Goal: Task Accomplishment & Management: Use online tool/utility

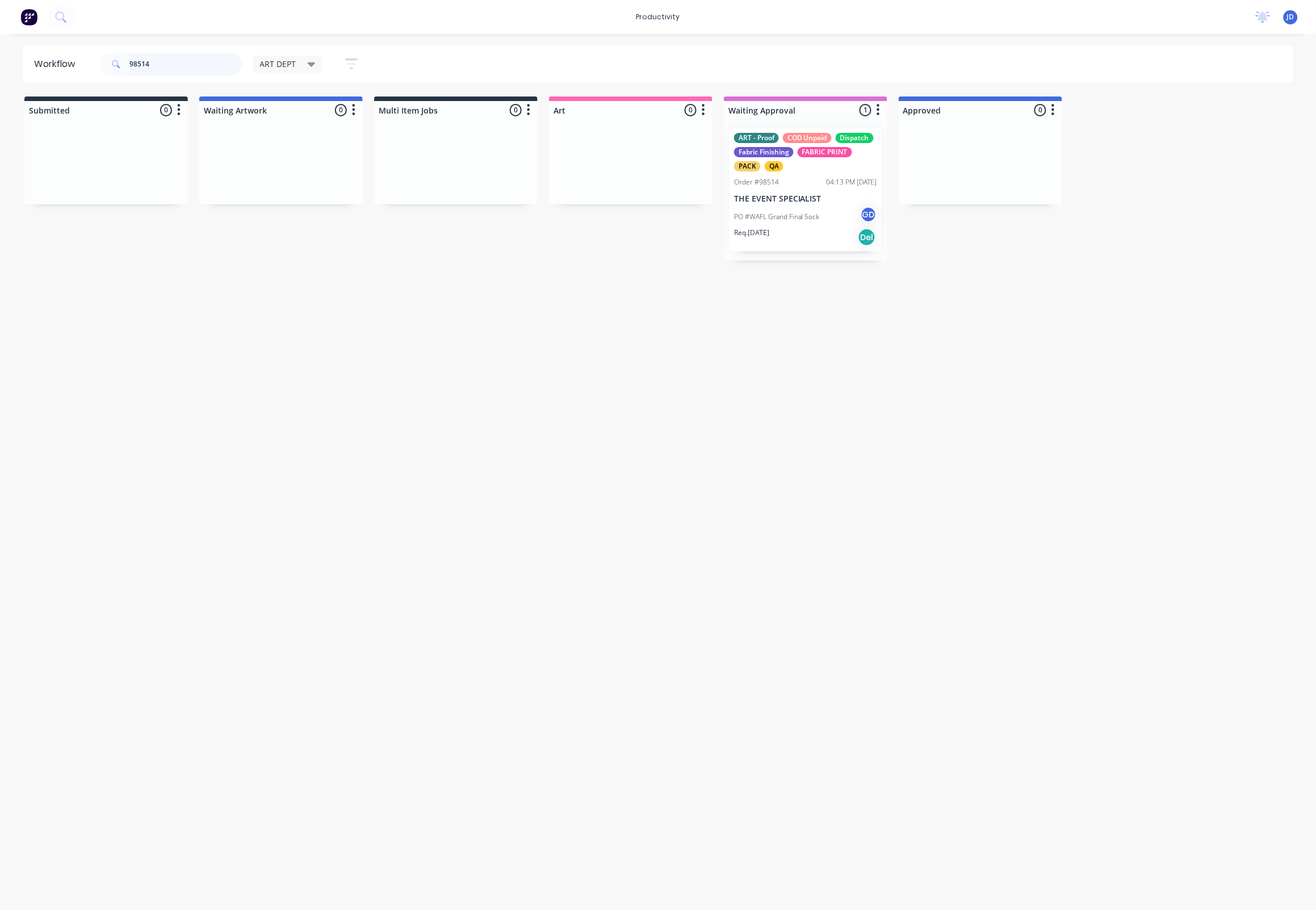
drag, startPoint x: 168, startPoint y: 65, endPoint x: 97, endPoint y: 58, distance: 71.3
click at [99, 58] on div "98514 ART DEPT Save new view None edit ART DEPT (Default) edit Banner Finishing…" at bounding box center [233, 64] width 273 height 34
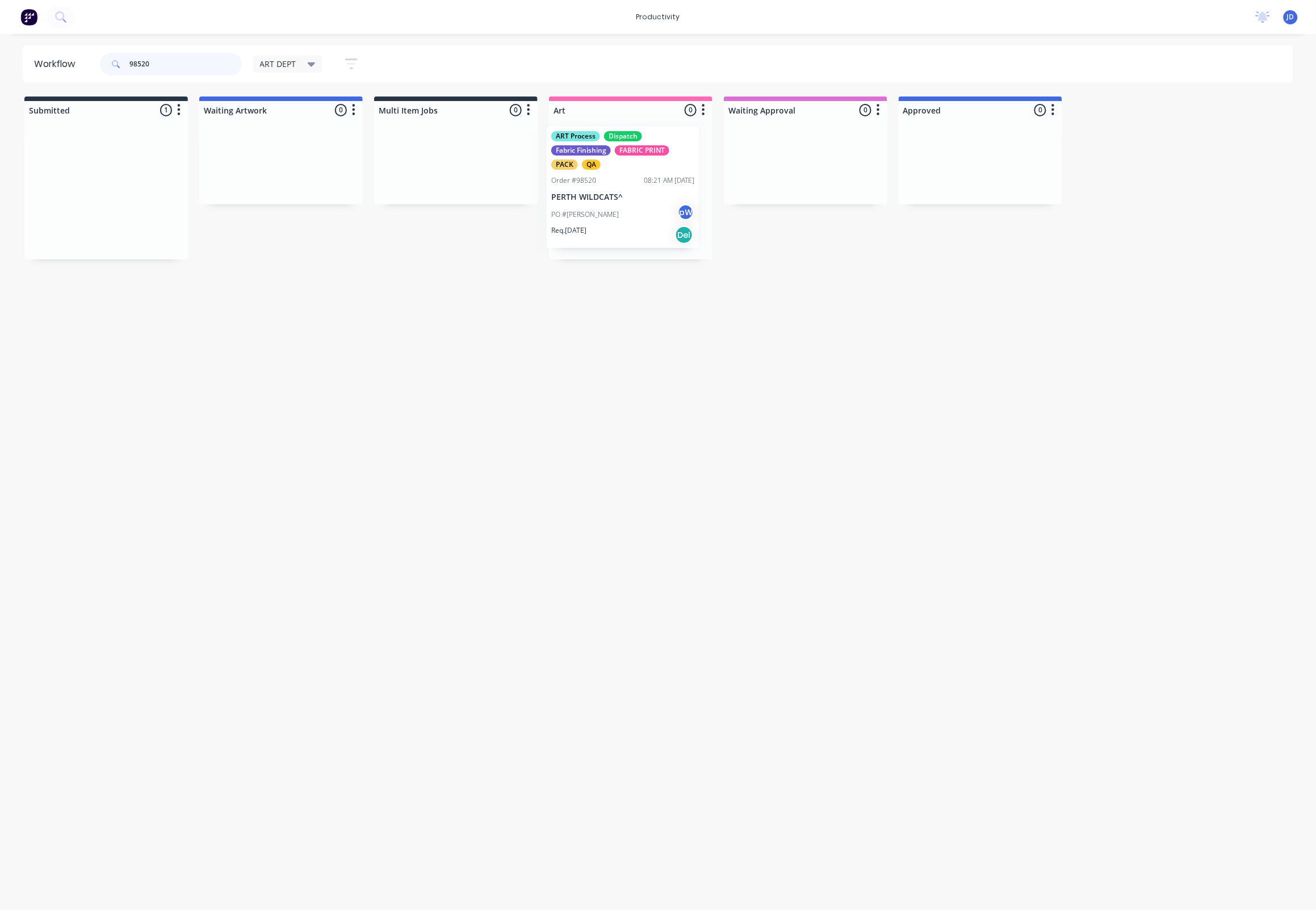
drag, startPoint x: 379, startPoint y: 145, endPoint x: 640, endPoint y: 151, distance: 261.1
click at [609, 198] on p "PERTH WILDCATS^" at bounding box center [630, 198] width 143 height 9
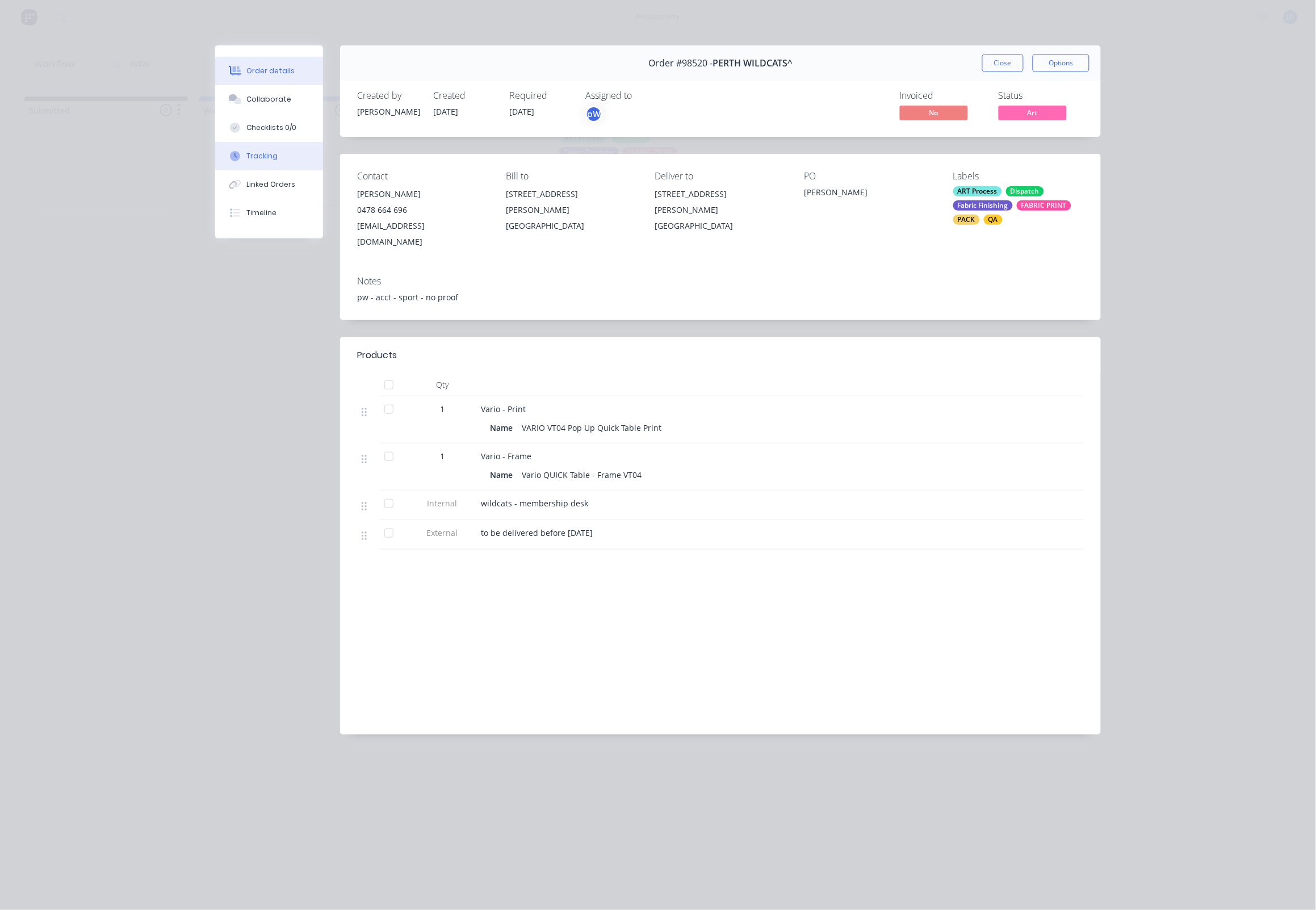
click at [269, 161] on div "Tracking" at bounding box center [262, 155] width 31 height 10
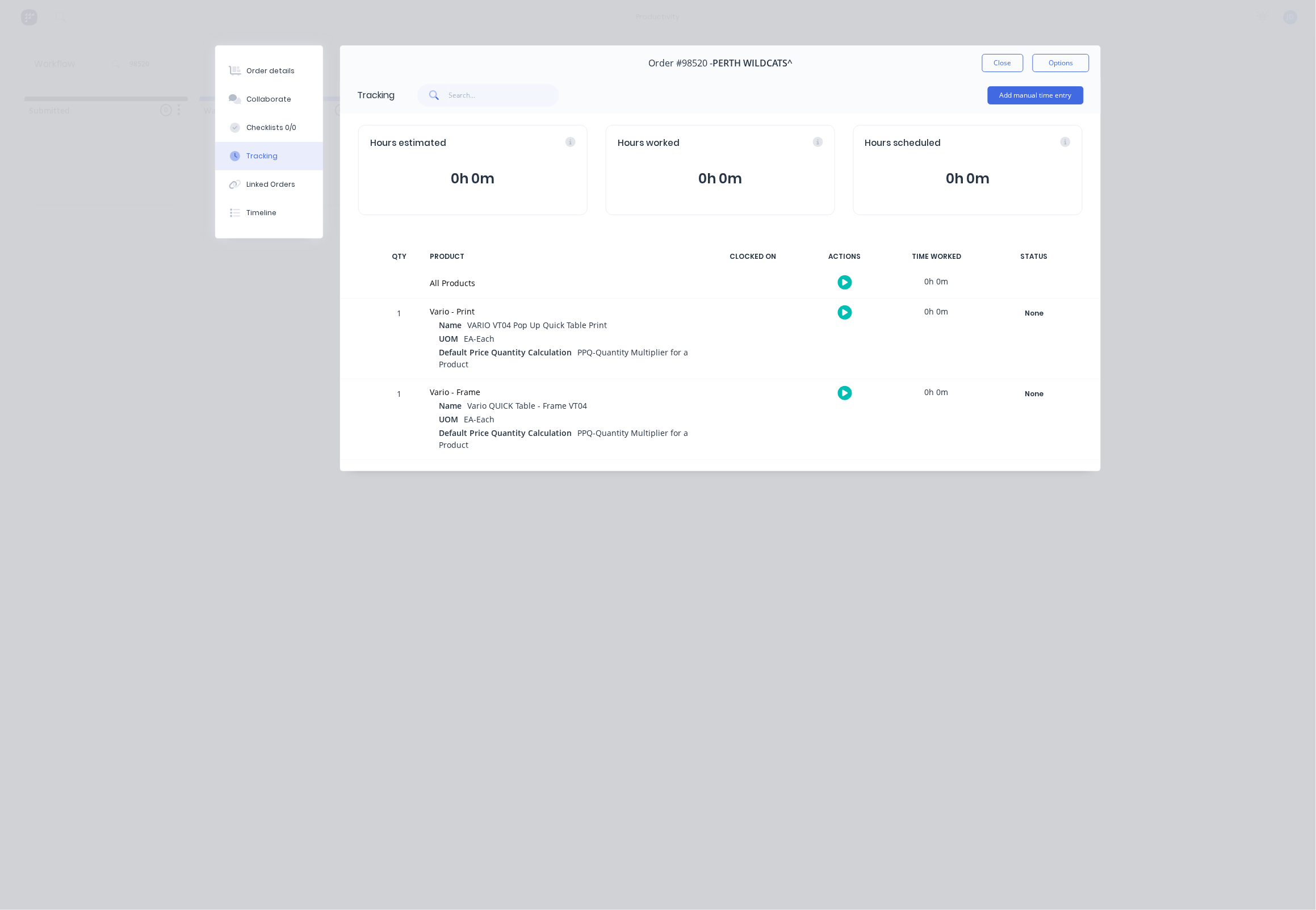
click at [846, 314] on icon "button" at bounding box center [846, 312] width 6 height 7
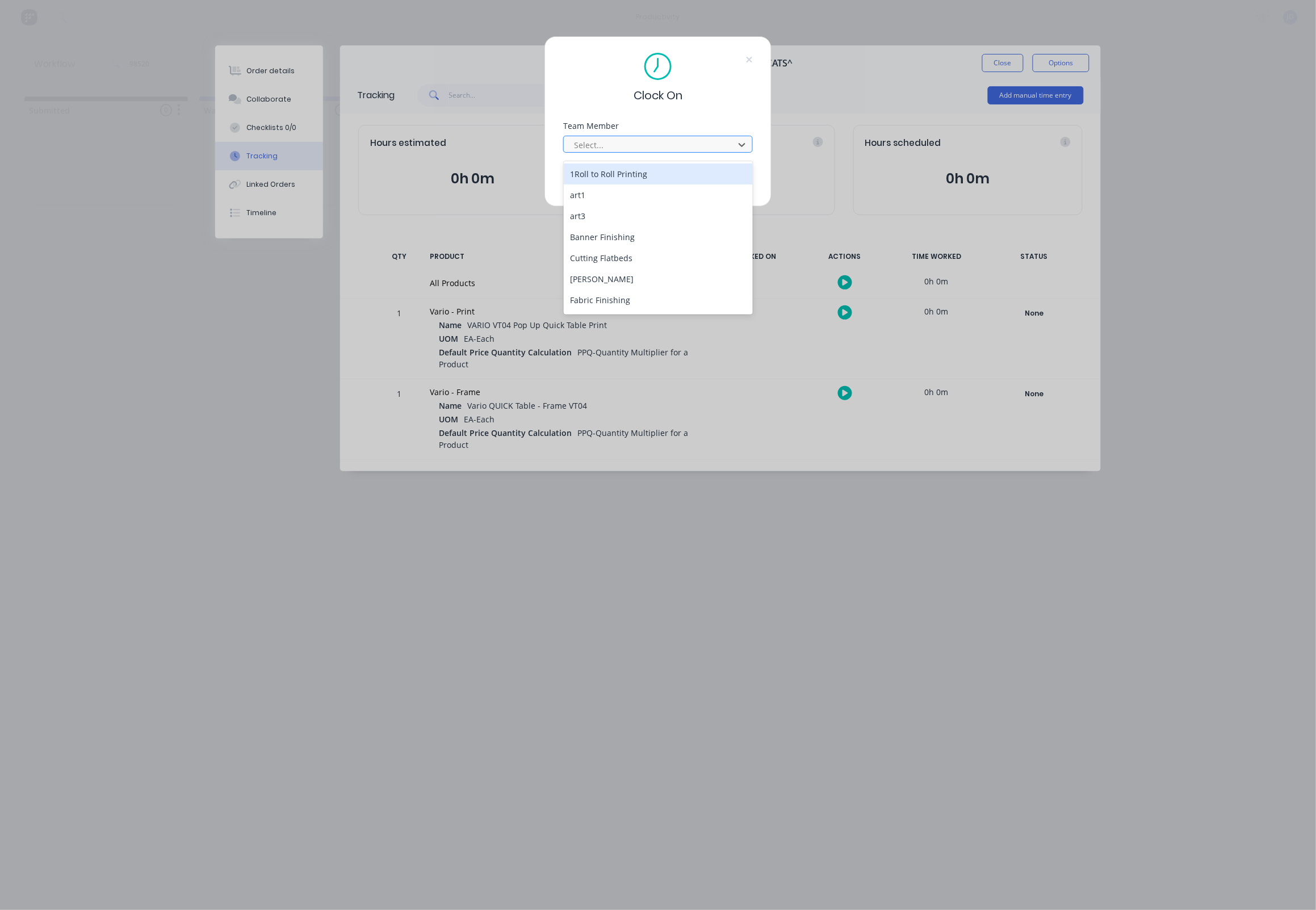
drag, startPoint x: 589, startPoint y: 149, endPoint x: 589, endPoint y: 156, distance: 7.0
click at [589, 149] on div "Select..." at bounding box center [651, 145] width 154 height 12
click at [599, 255] on div "[PERSON_NAME]" at bounding box center [658, 257] width 190 height 21
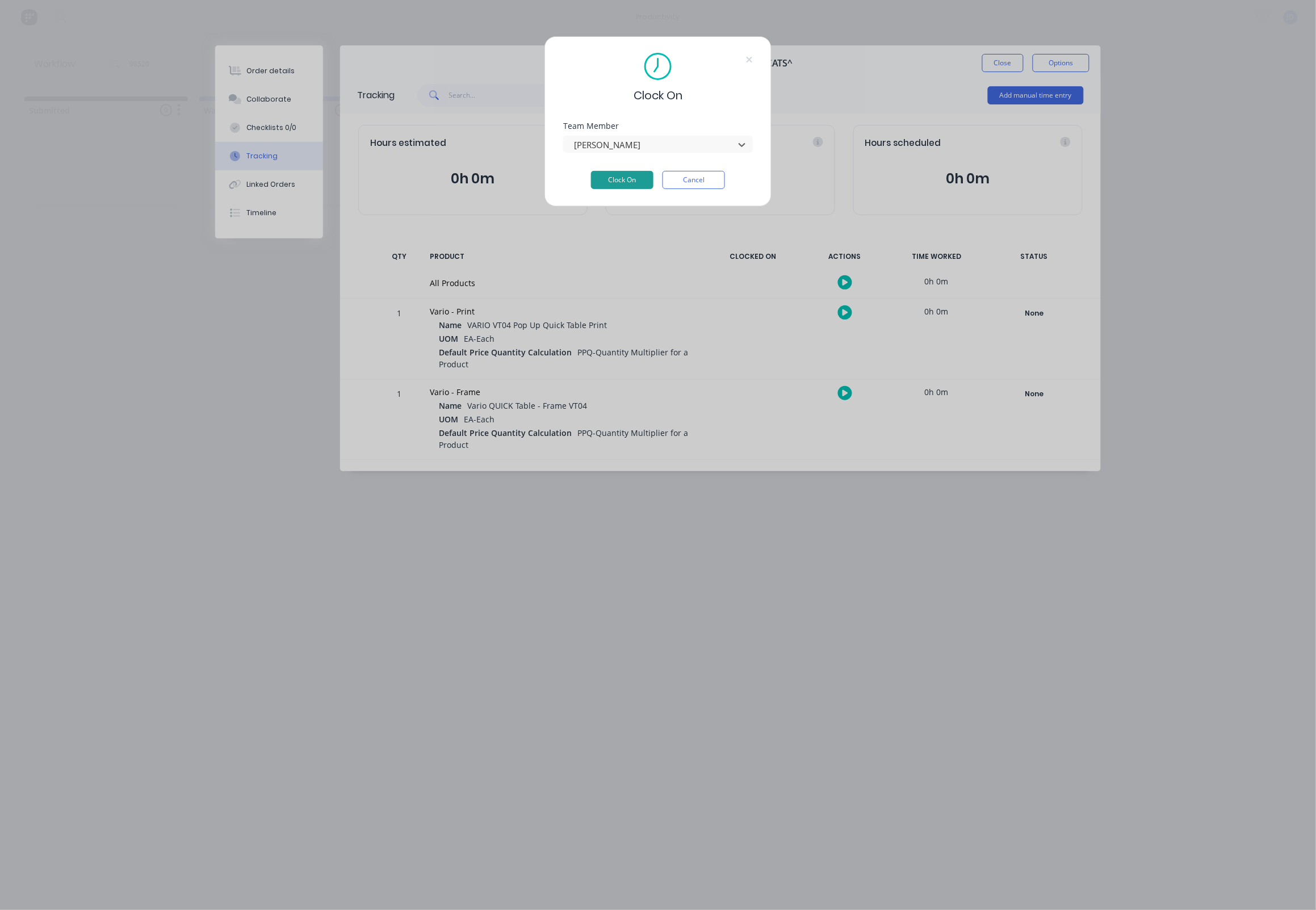
click at [604, 184] on button "Clock On" at bounding box center [622, 180] width 63 height 18
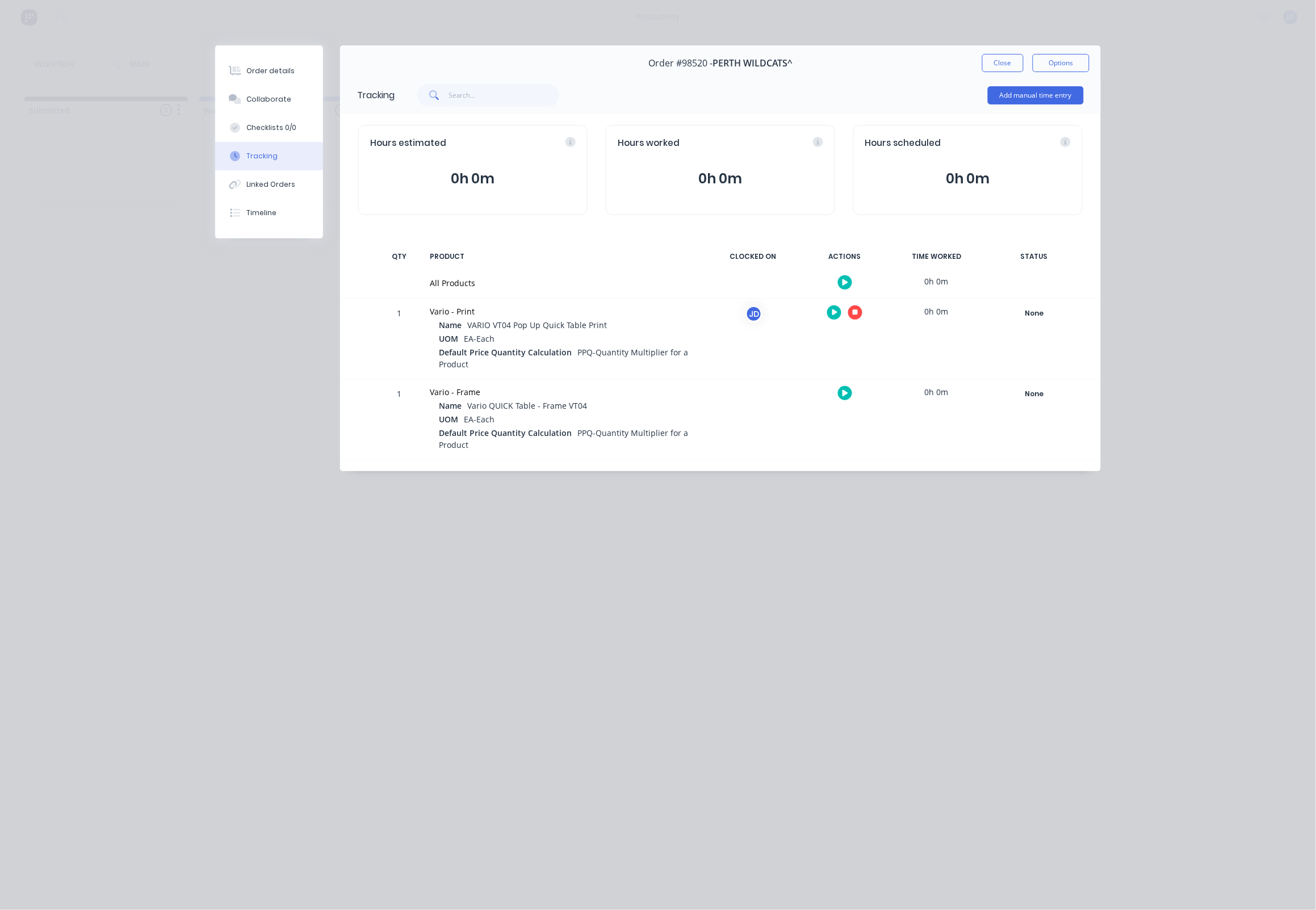
click at [854, 309] on icon "button" at bounding box center [856, 313] width 6 height 7
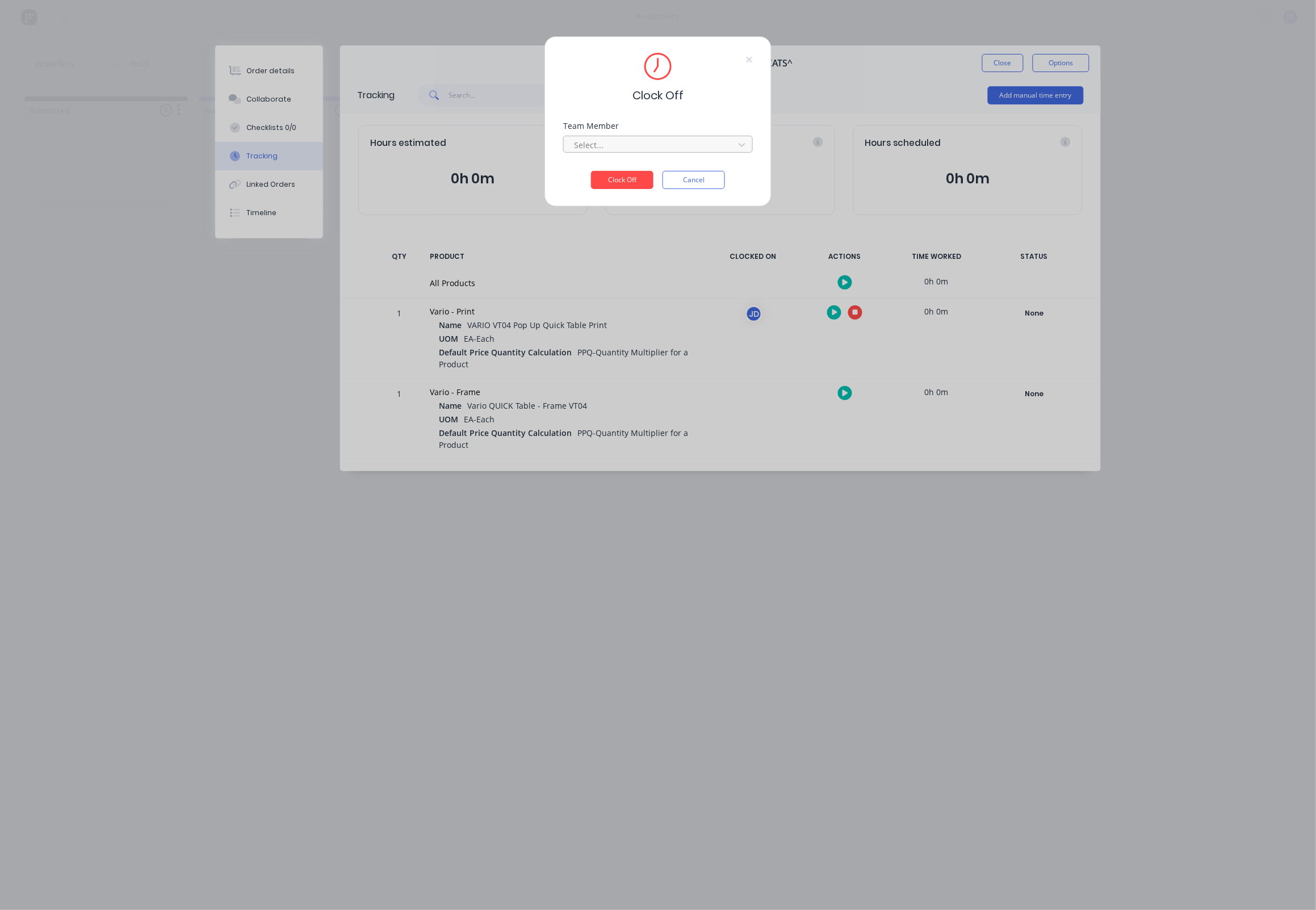
click at [639, 149] on div at bounding box center [651, 144] width 155 height 14
click at [606, 180] on div "[PERSON_NAME]" at bounding box center [658, 174] width 190 height 21
click at [618, 181] on button "Clock Off" at bounding box center [622, 180] width 63 height 18
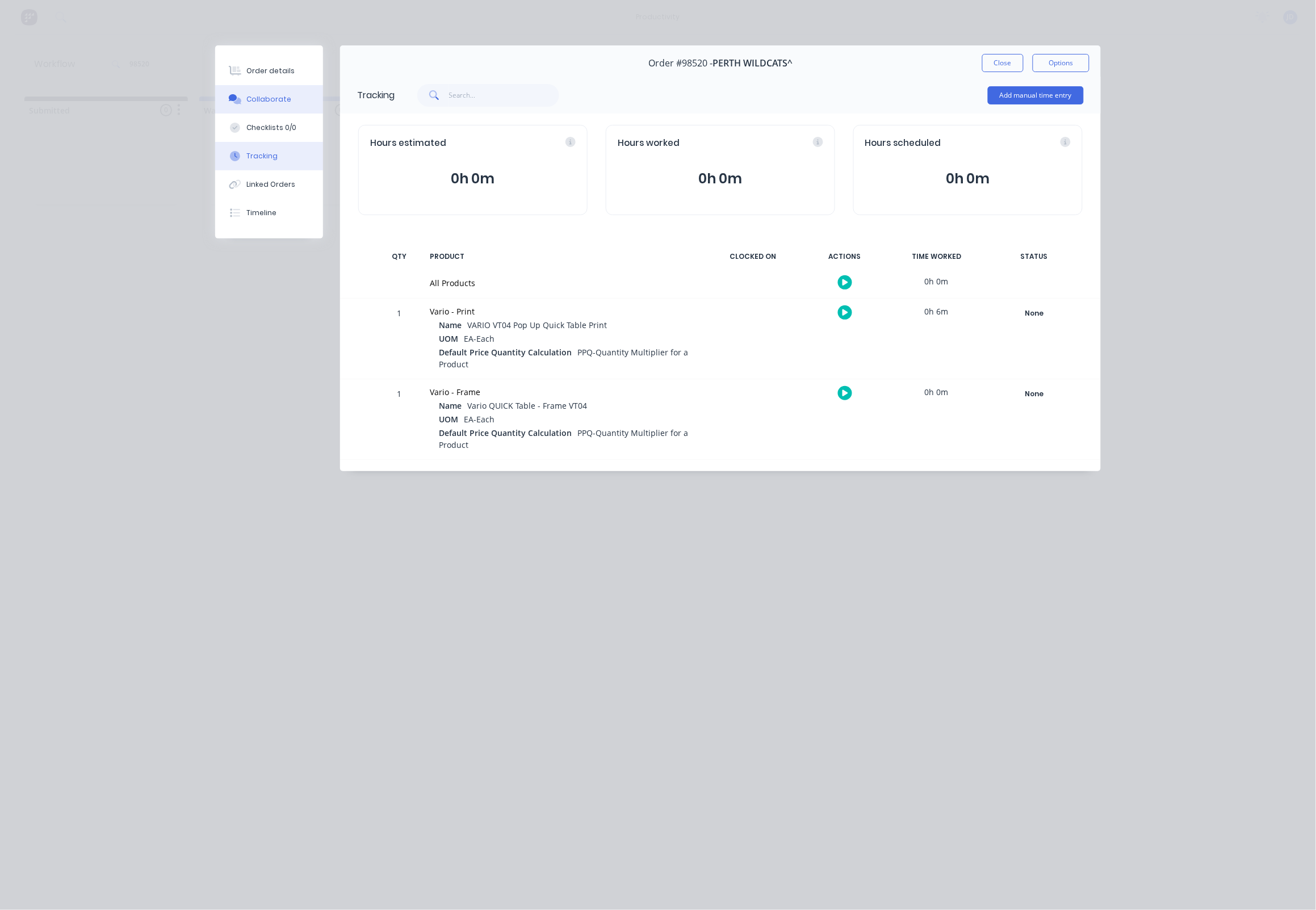
click at [229, 100] on icon at bounding box center [232, 97] width 8 height 7
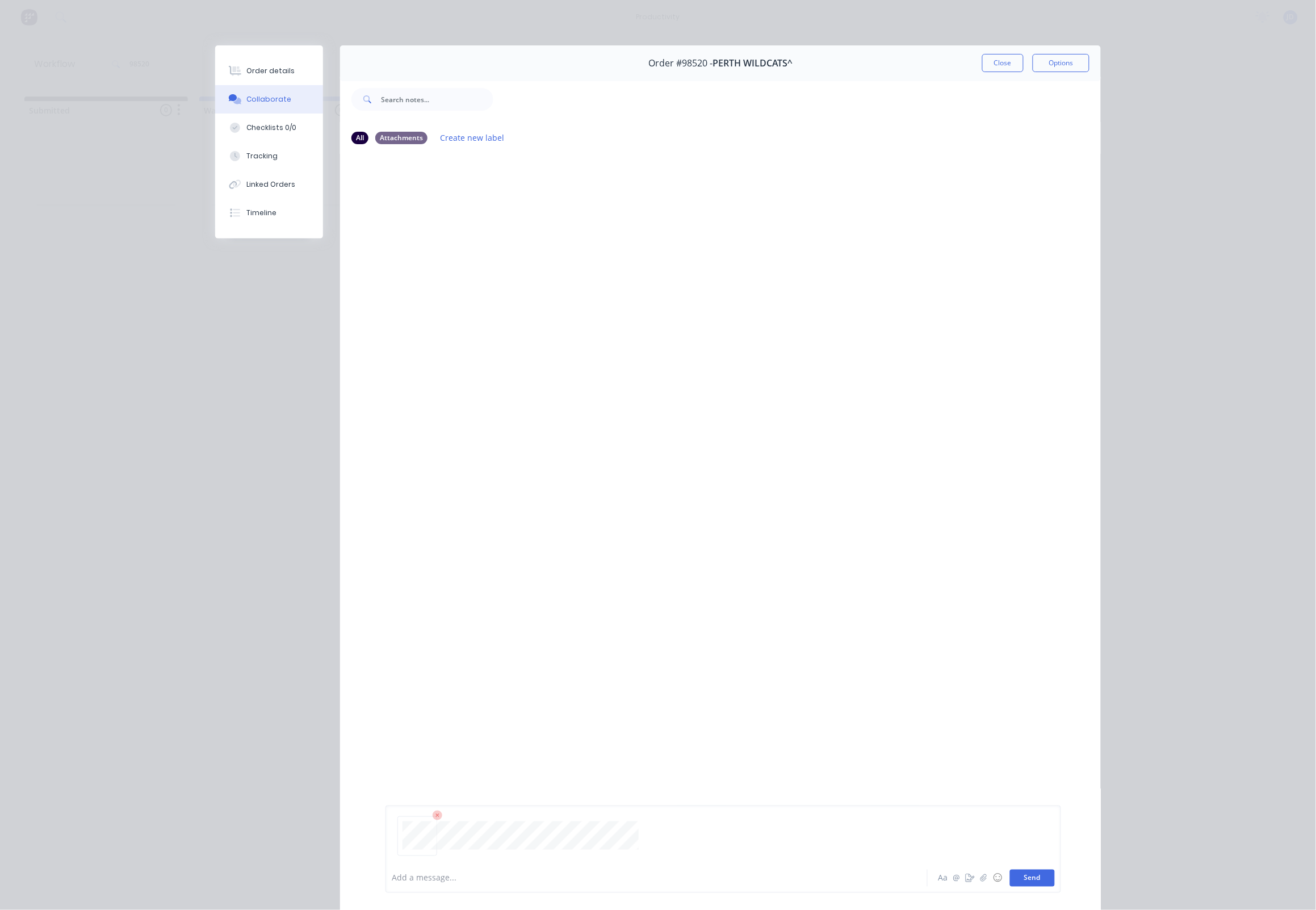
click at [1030, 871] on button "Send" at bounding box center [1033, 878] width 45 height 17
click at [990, 63] on button "Close" at bounding box center [1003, 63] width 41 height 18
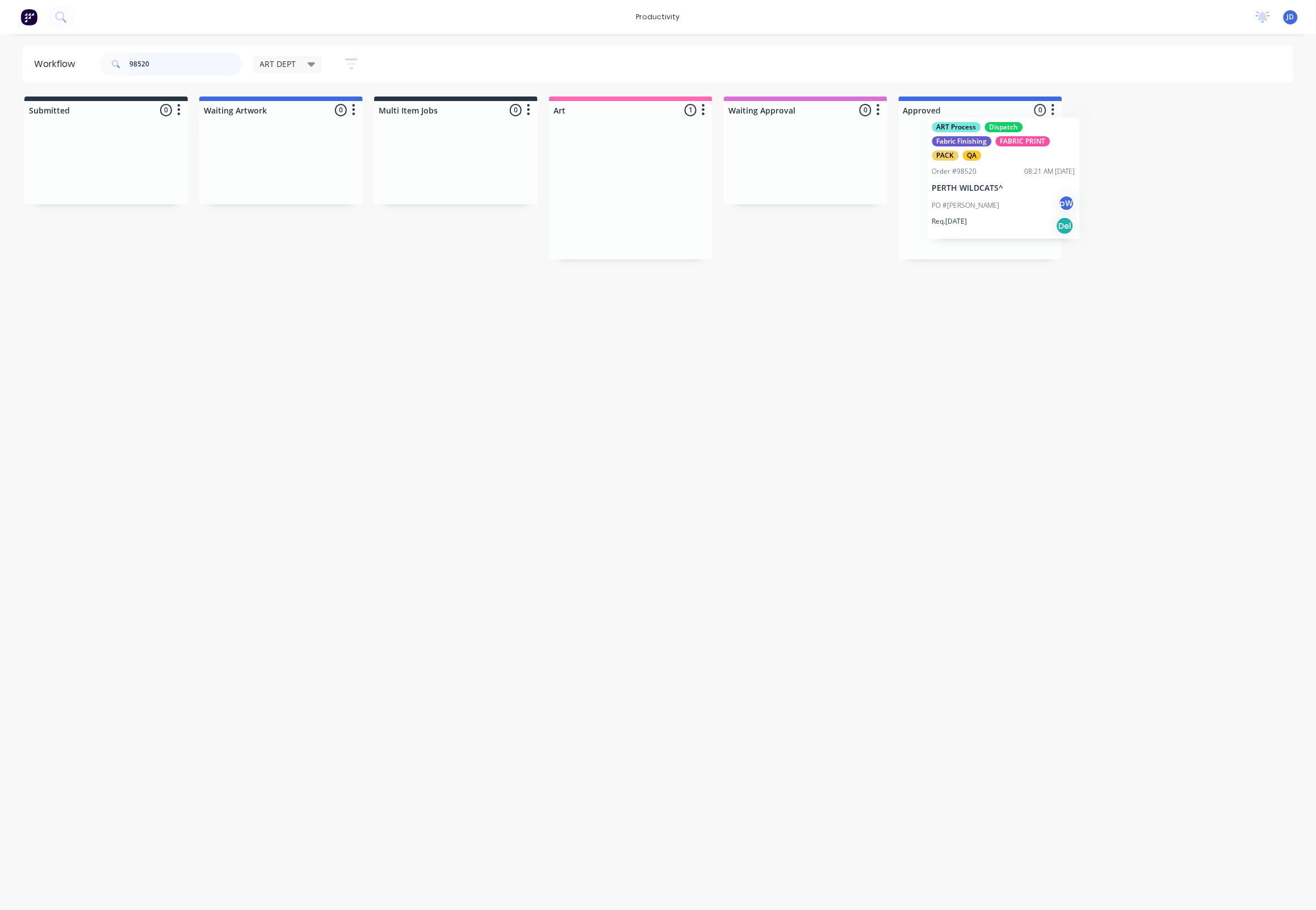
drag, startPoint x: 708, startPoint y: 214, endPoint x: 1028, endPoint y: 207, distance: 320.1
drag, startPoint x: 166, startPoint y: 63, endPoint x: 109, endPoint y: 63, distance: 57.0
click at [109, 63] on div "98520" at bounding box center [171, 64] width 142 height 22
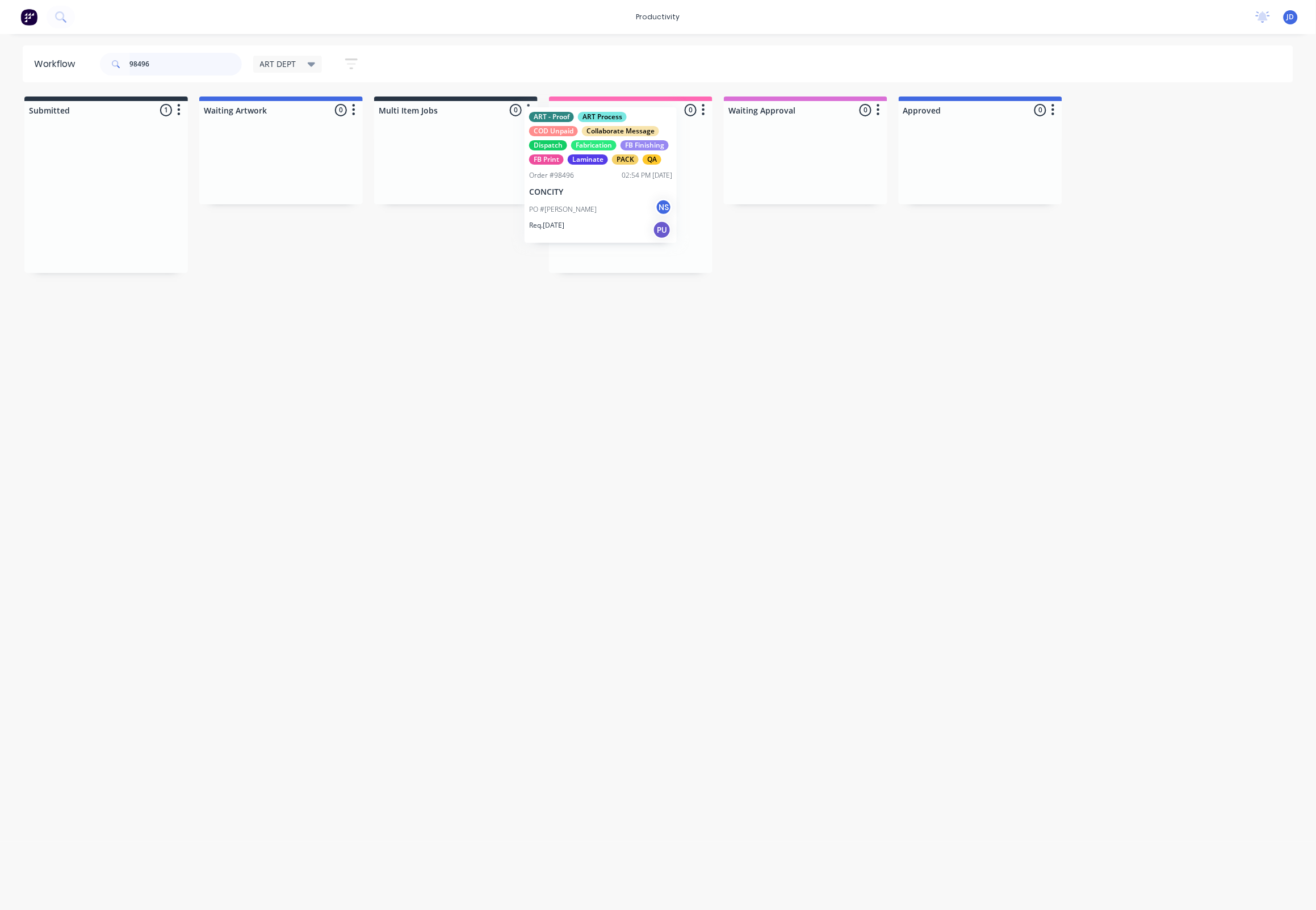
drag, startPoint x: 185, startPoint y: 176, endPoint x: 626, endPoint y: 162, distance: 441.2
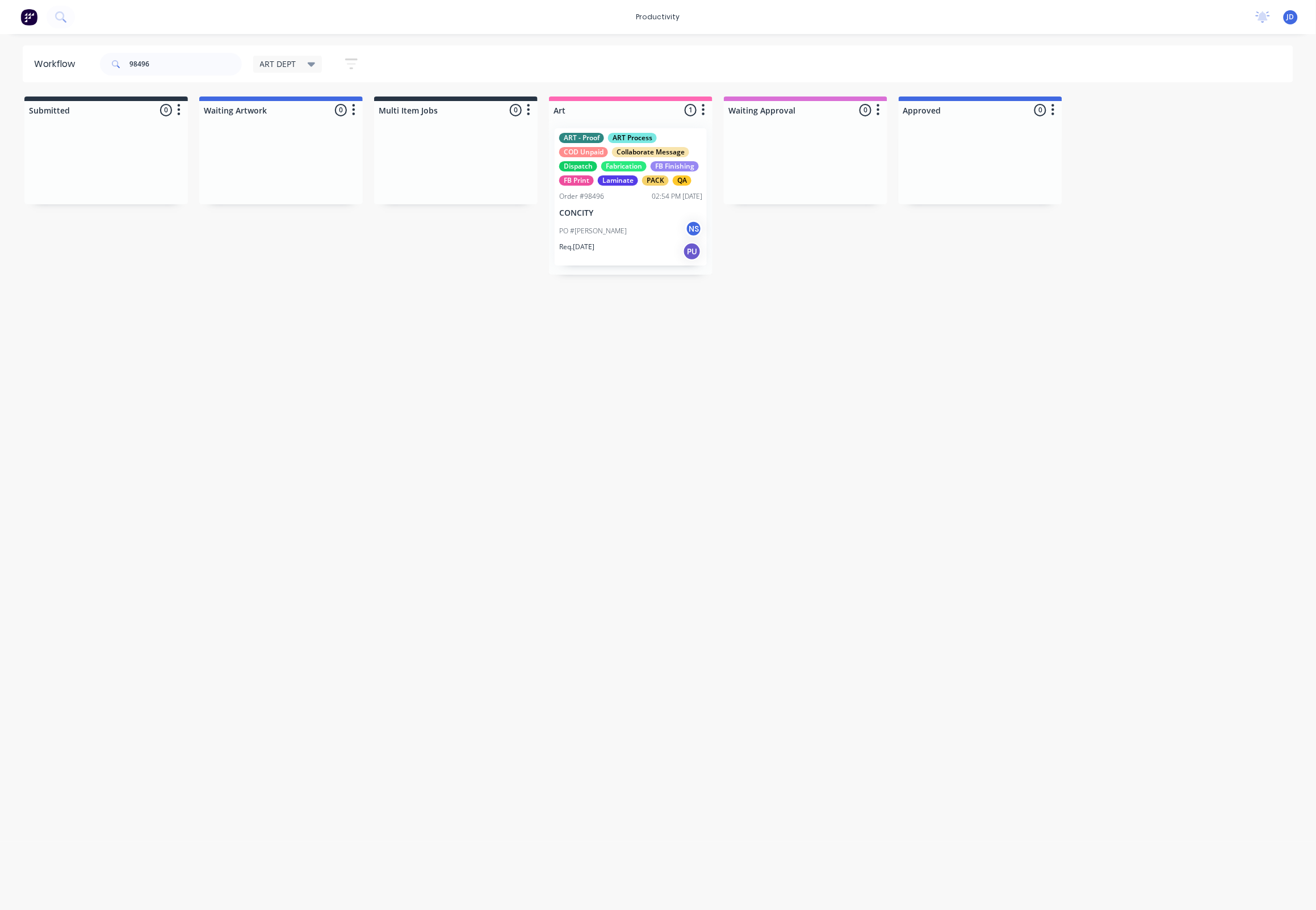
click at [620, 221] on div "PO #MASOUD NS" at bounding box center [630, 230] width 143 height 22
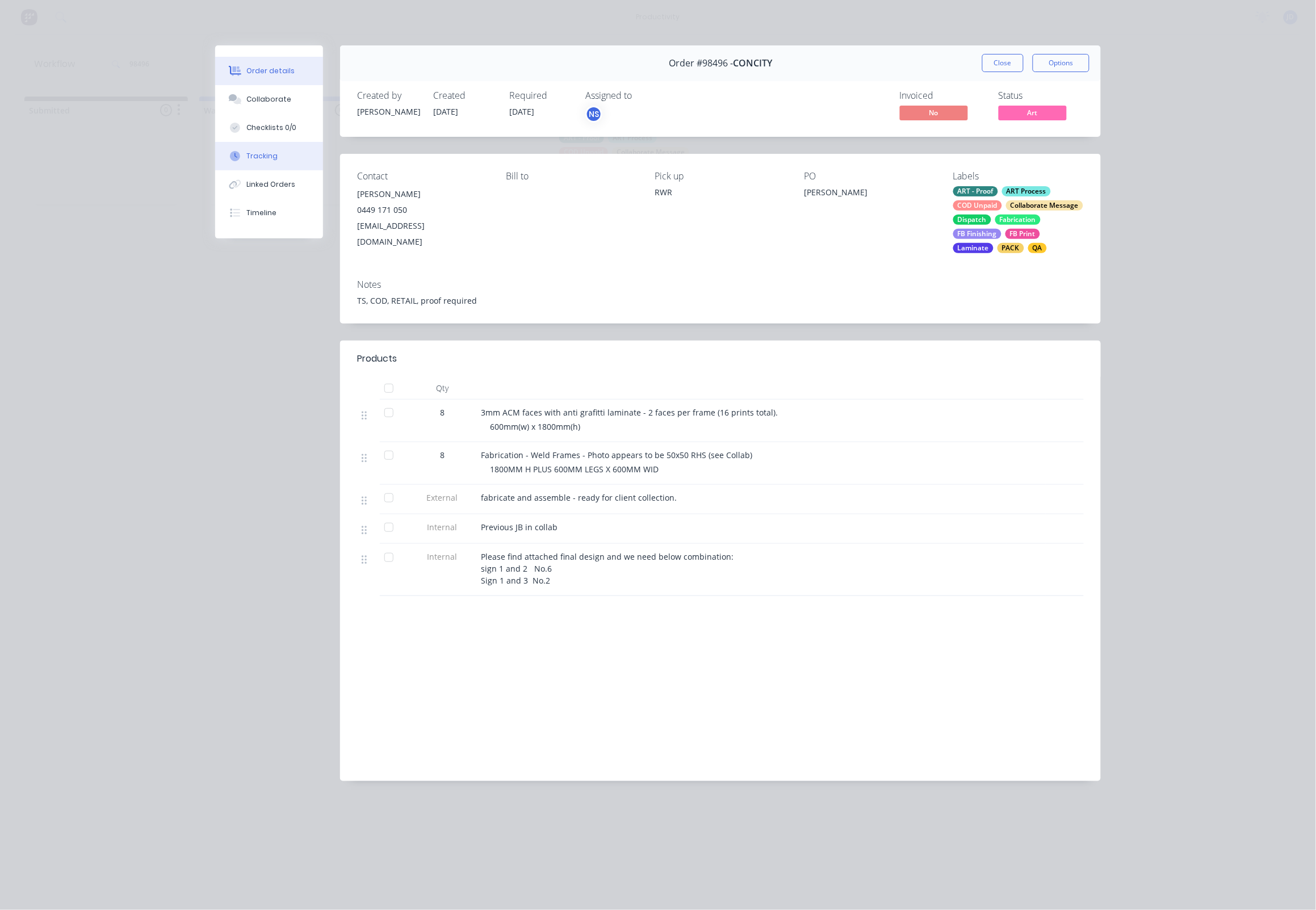
click at [259, 158] on div "Tracking" at bounding box center [262, 155] width 31 height 10
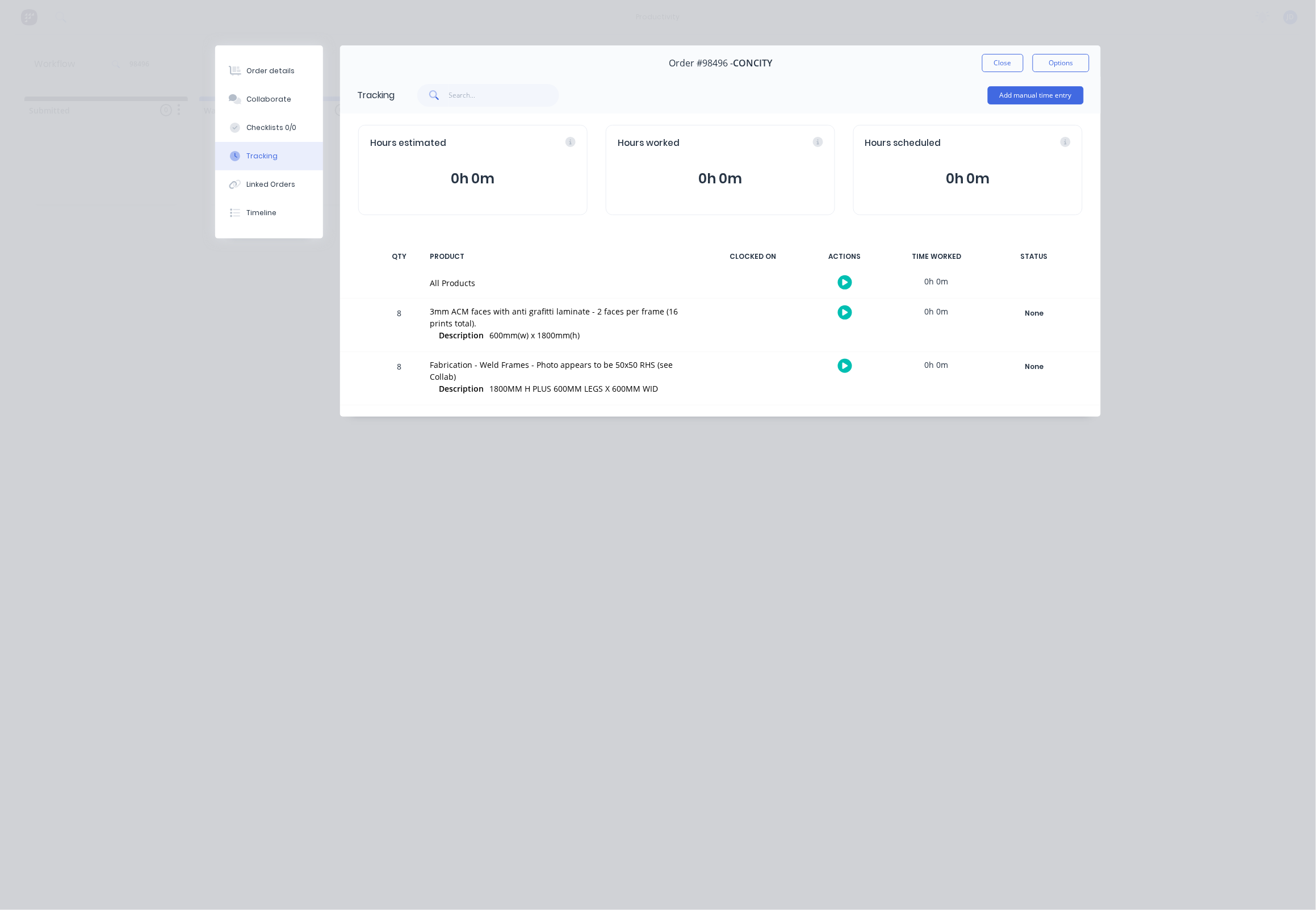
click at [837, 312] on div at bounding box center [845, 313] width 85 height 28
click at [845, 313] on icon "button" at bounding box center [846, 312] width 6 height 7
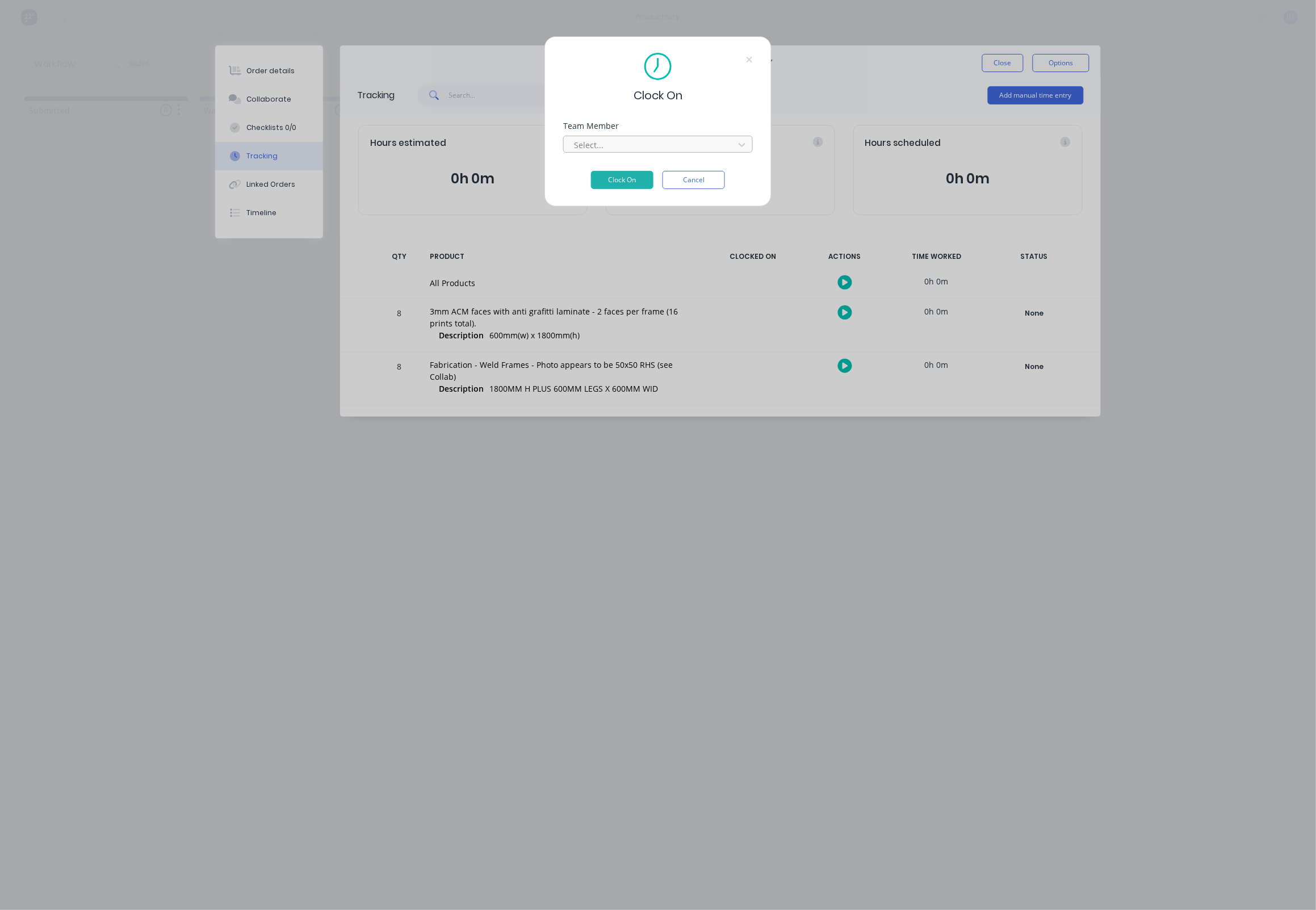
click at [614, 146] on div at bounding box center [651, 144] width 155 height 14
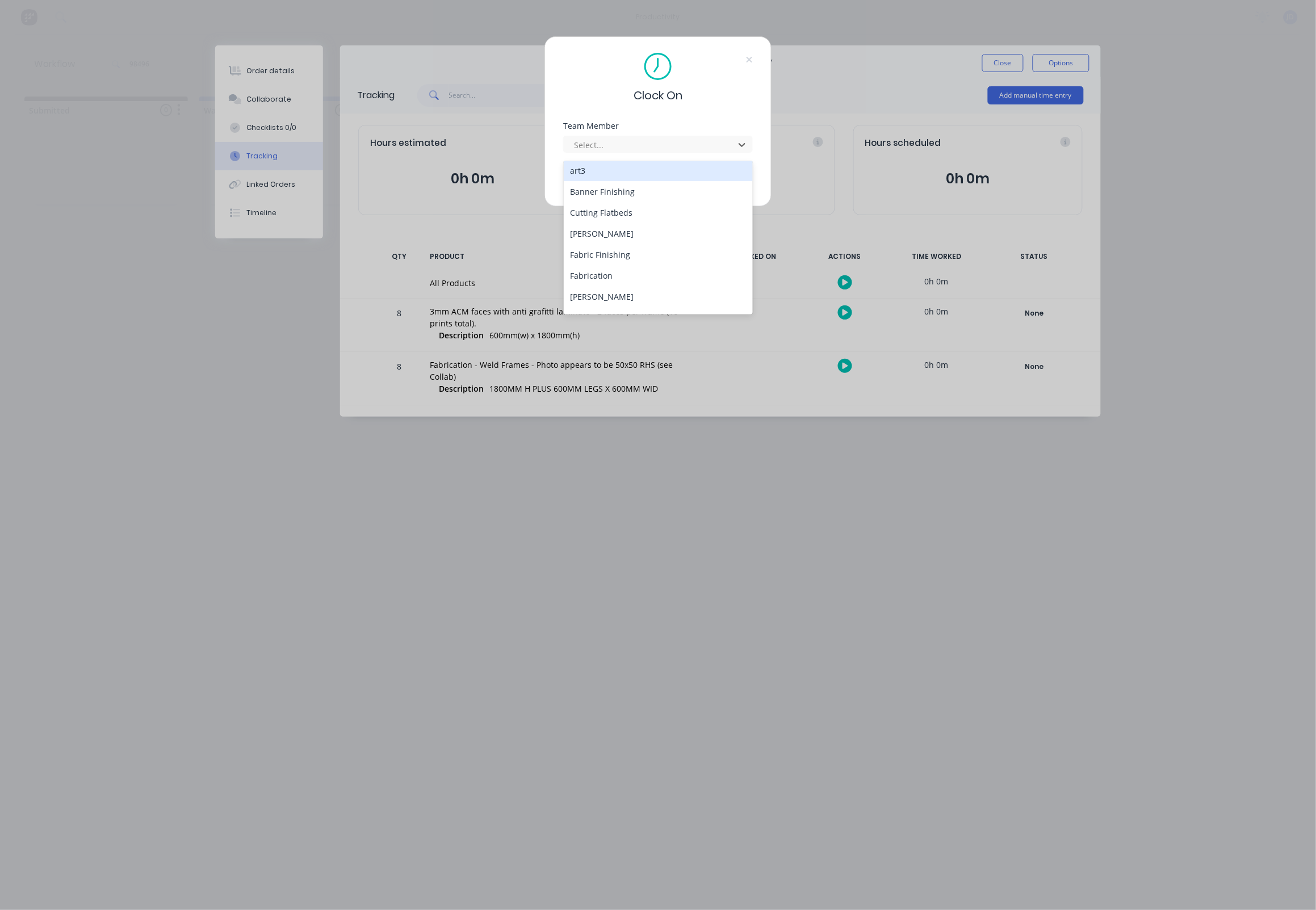
scroll to position [46, 0]
click at [608, 307] on div "[PERSON_NAME]" at bounding box center [658, 317] width 190 height 21
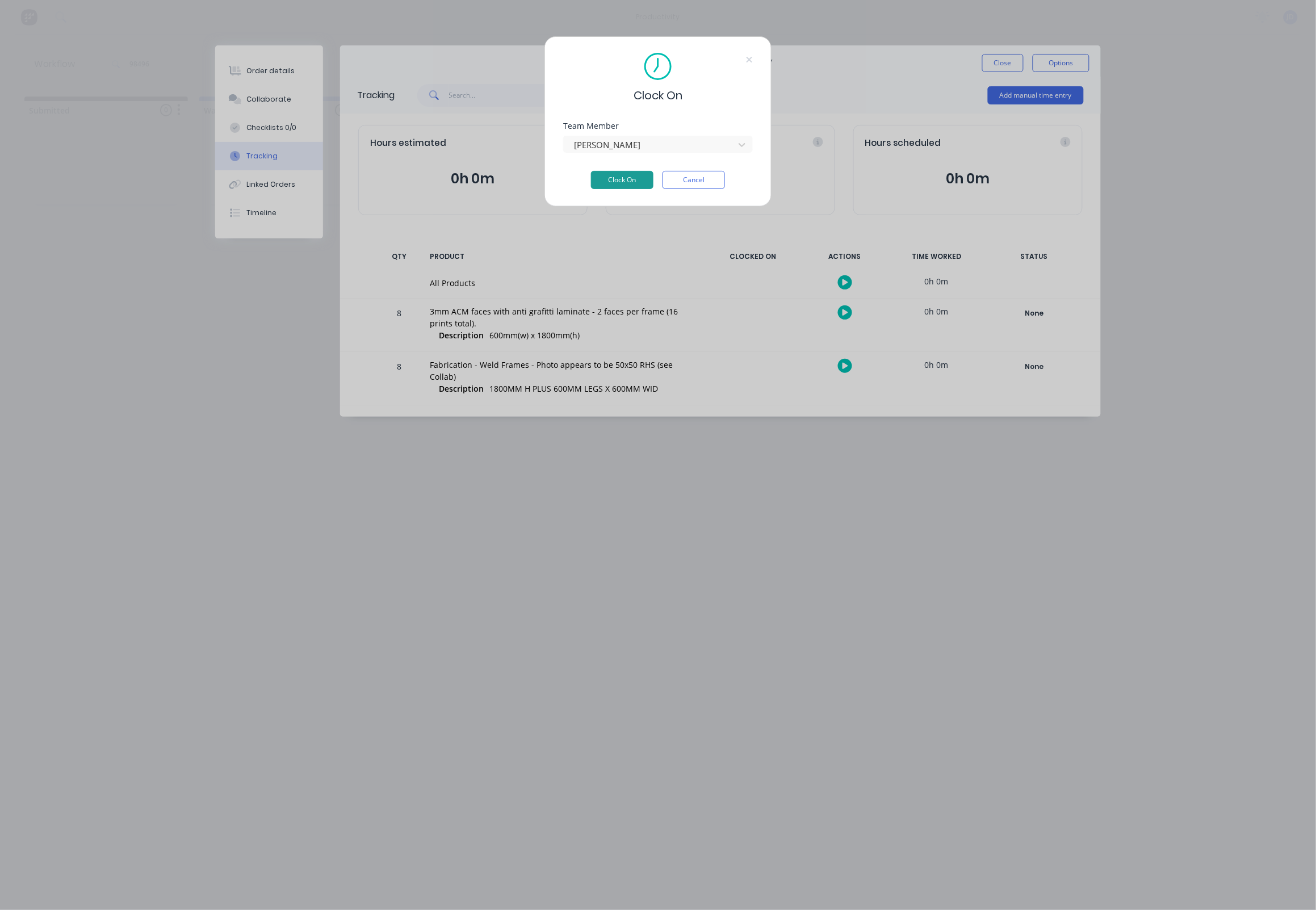
click at [619, 180] on button "Clock On" at bounding box center [622, 180] width 63 height 18
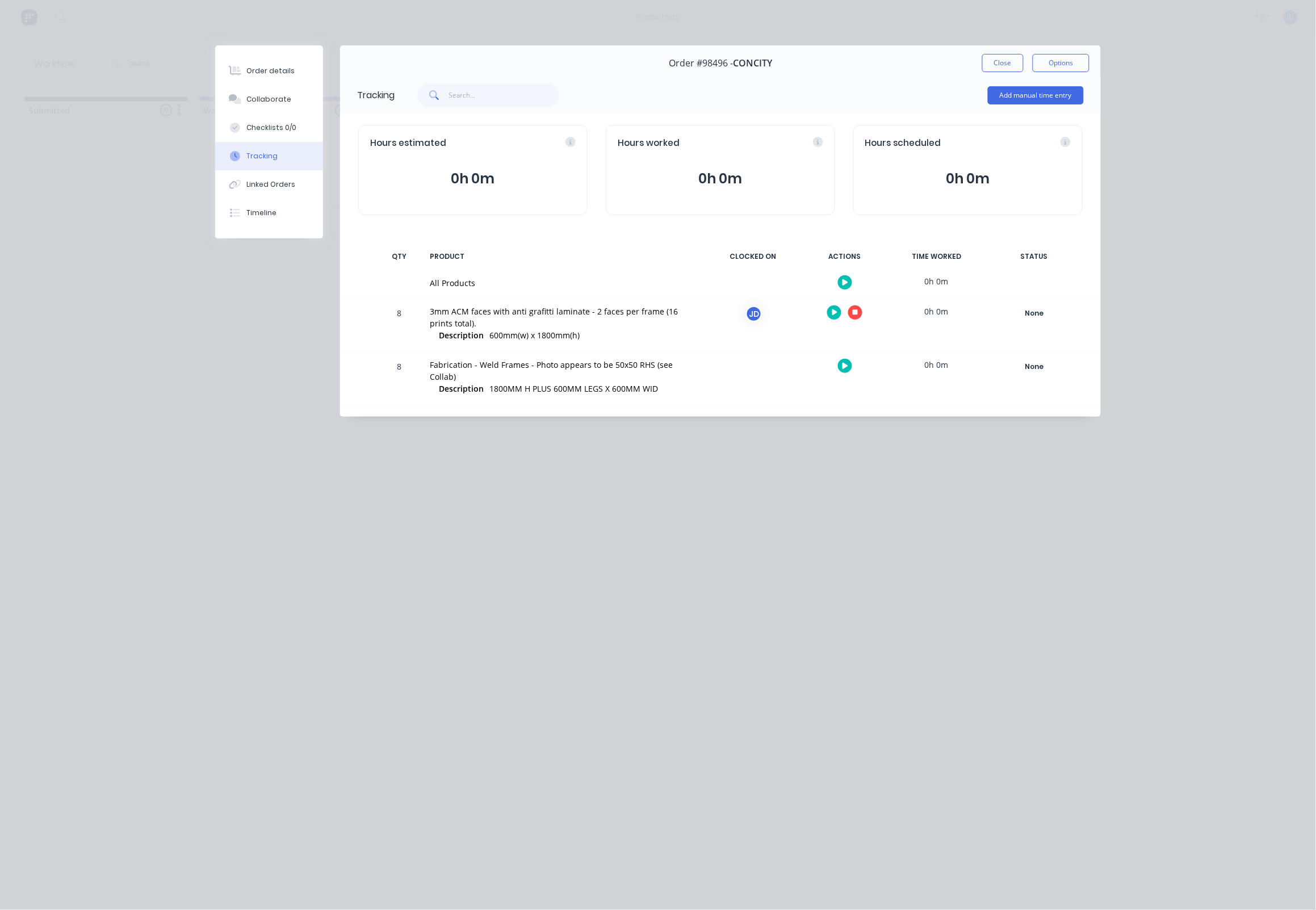
click at [858, 316] on icon "button" at bounding box center [856, 313] width 6 height 7
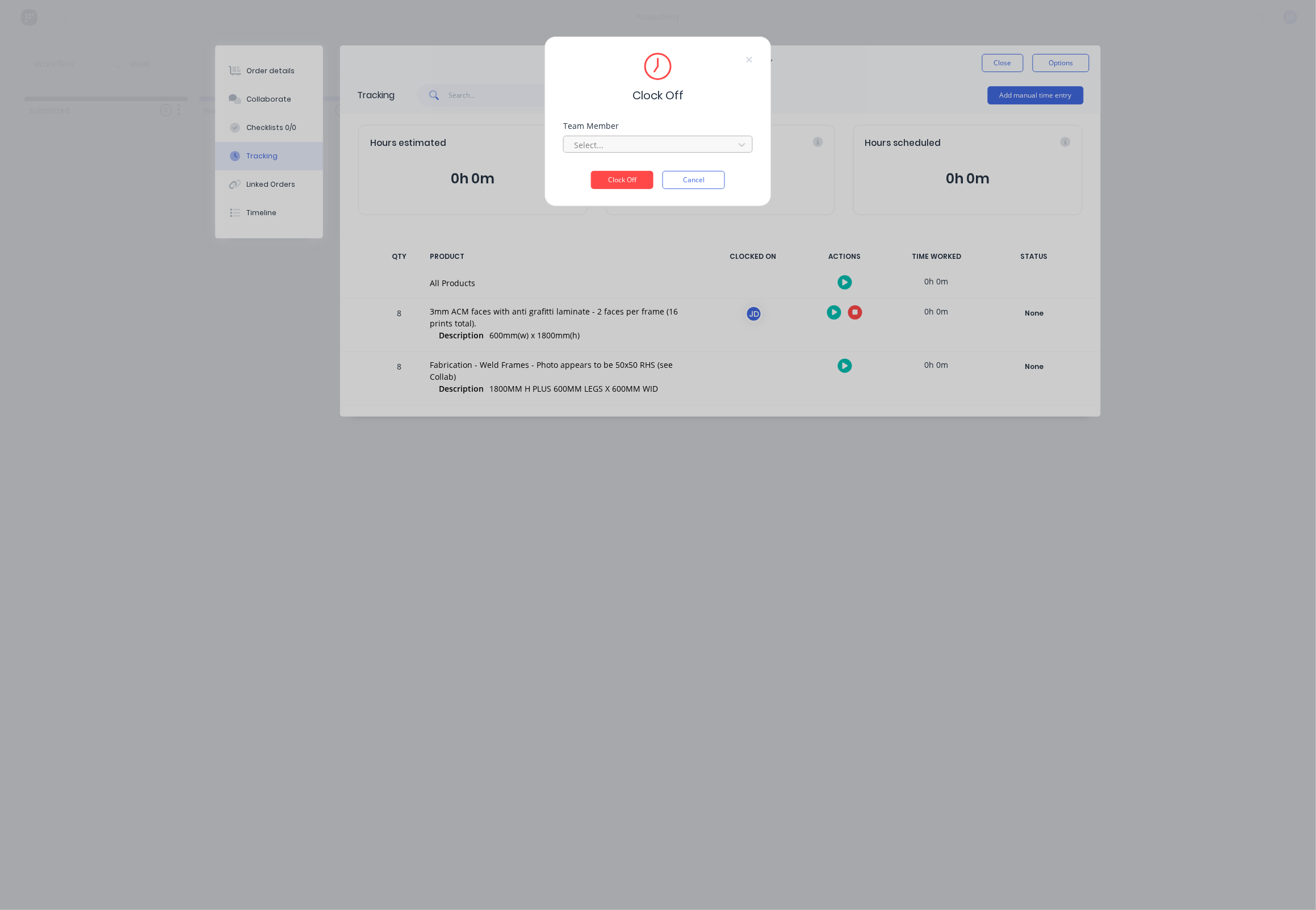
click at [705, 150] on div at bounding box center [651, 144] width 155 height 14
drag, startPoint x: 688, startPoint y: 171, endPoint x: 694, endPoint y: 175, distance: 7.2
click at [688, 171] on div "[PERSON_NAME]" at bounding box center [658, 174] width 190 height 21
click at [638, 181] on button "Clock Off" at bounding box center [622, 180] width 63 height 18
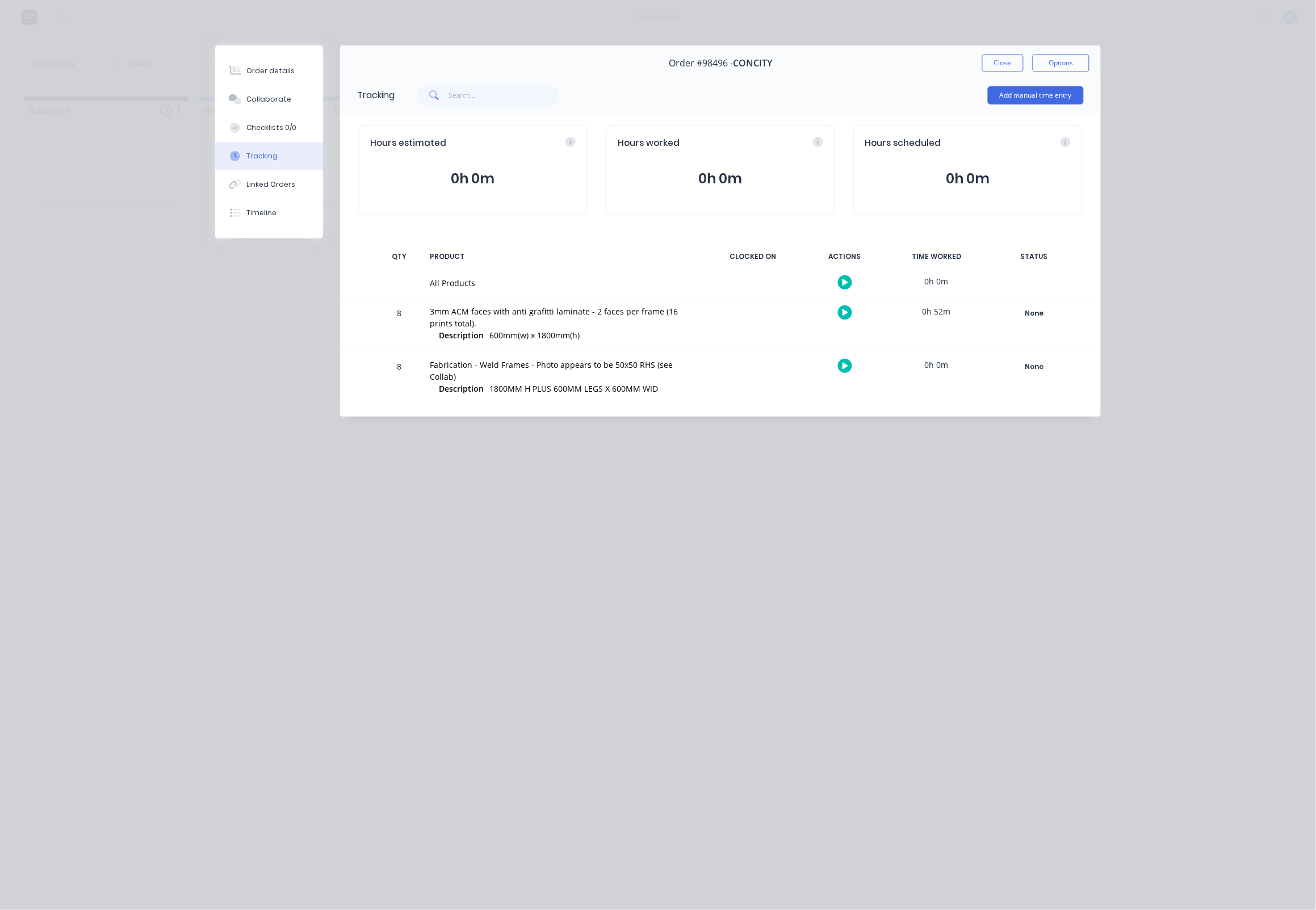
scroll to position [0, 0]
click at [1010, 66] on div "Close Options" at bounding box center [1036, 63] width 108 height 18
click at [1009, 66] on button "Close" at bounding box center [1003, 63] width 41 height 18
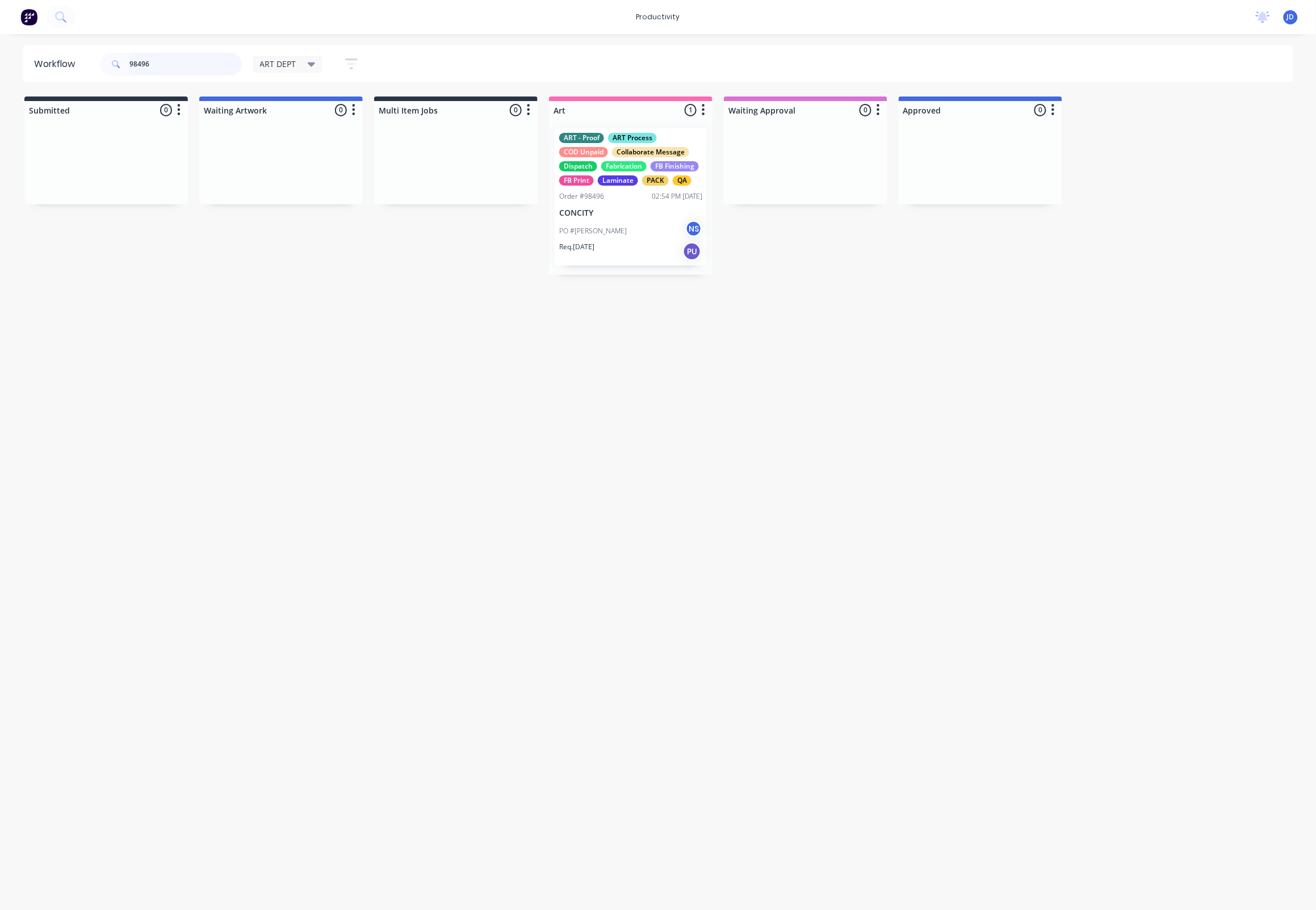
drag, startPoint x: 156, startPoint y: 64, endPoint x: 111, endPoint y: 62, distance: 45.0
click at [111, 62] on div "98496" at bounding box center [171, 64] width 142 height 22
drag, startPoint x: 100, startPoint y: 207, endPoint x: 614, endPoint y: 183, distance: 514.6
click at [585, 194] on p "Scitech" at bounding box center [630, 198] width 143 height 9
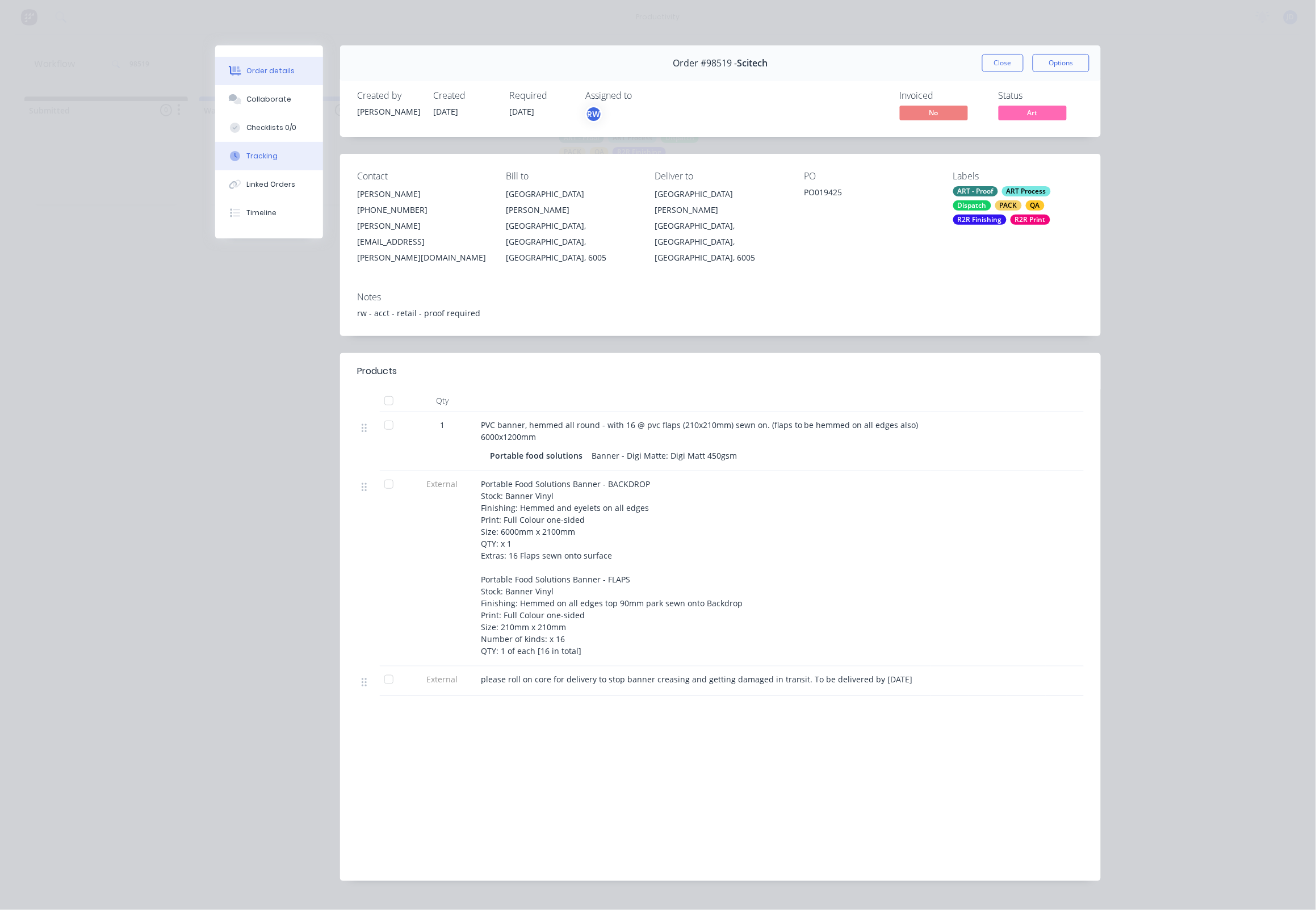
click at [259, 170] on button "Tracking" at bounding box center [269, 156] width 108 height 28
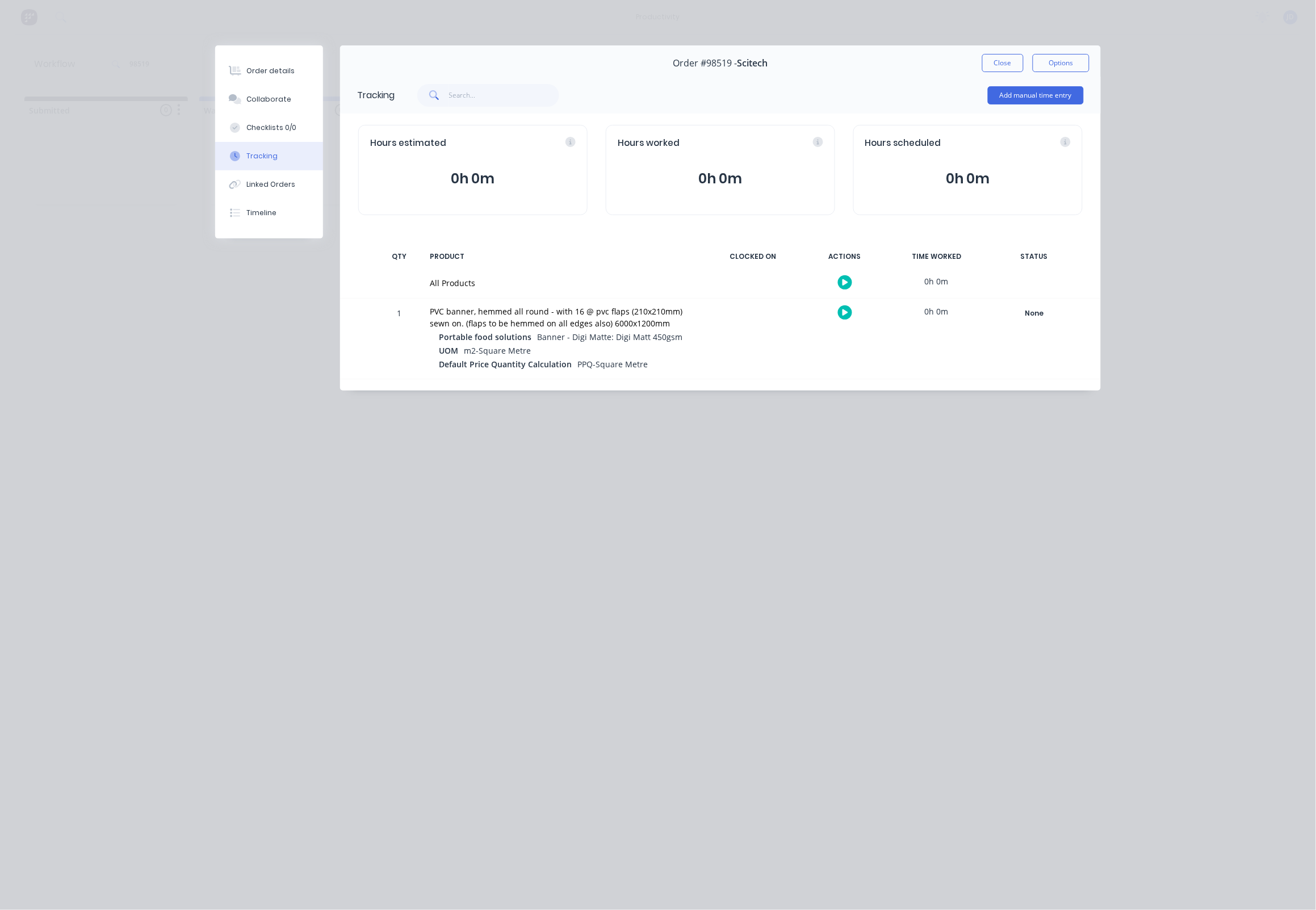
click at [848, 318] on button "button" at bounding box center [845, 312] width 14 height 14
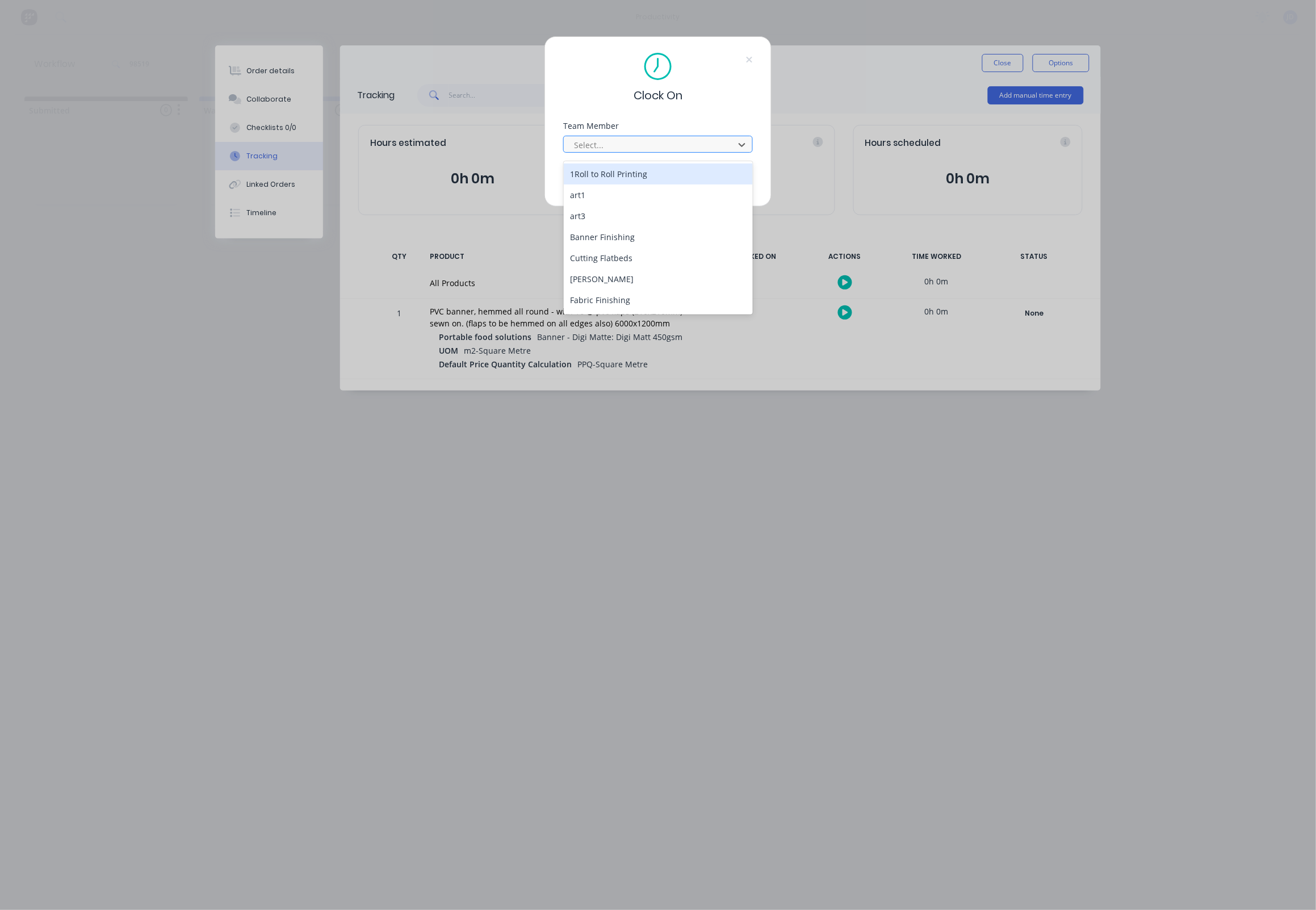
click at [614, 152] on div at bounding box center [651, 144] width 155 height 14
click at [598, 301] on div "[PERSON_NAME]" at bounding box center [658, 304] width 190 height 21
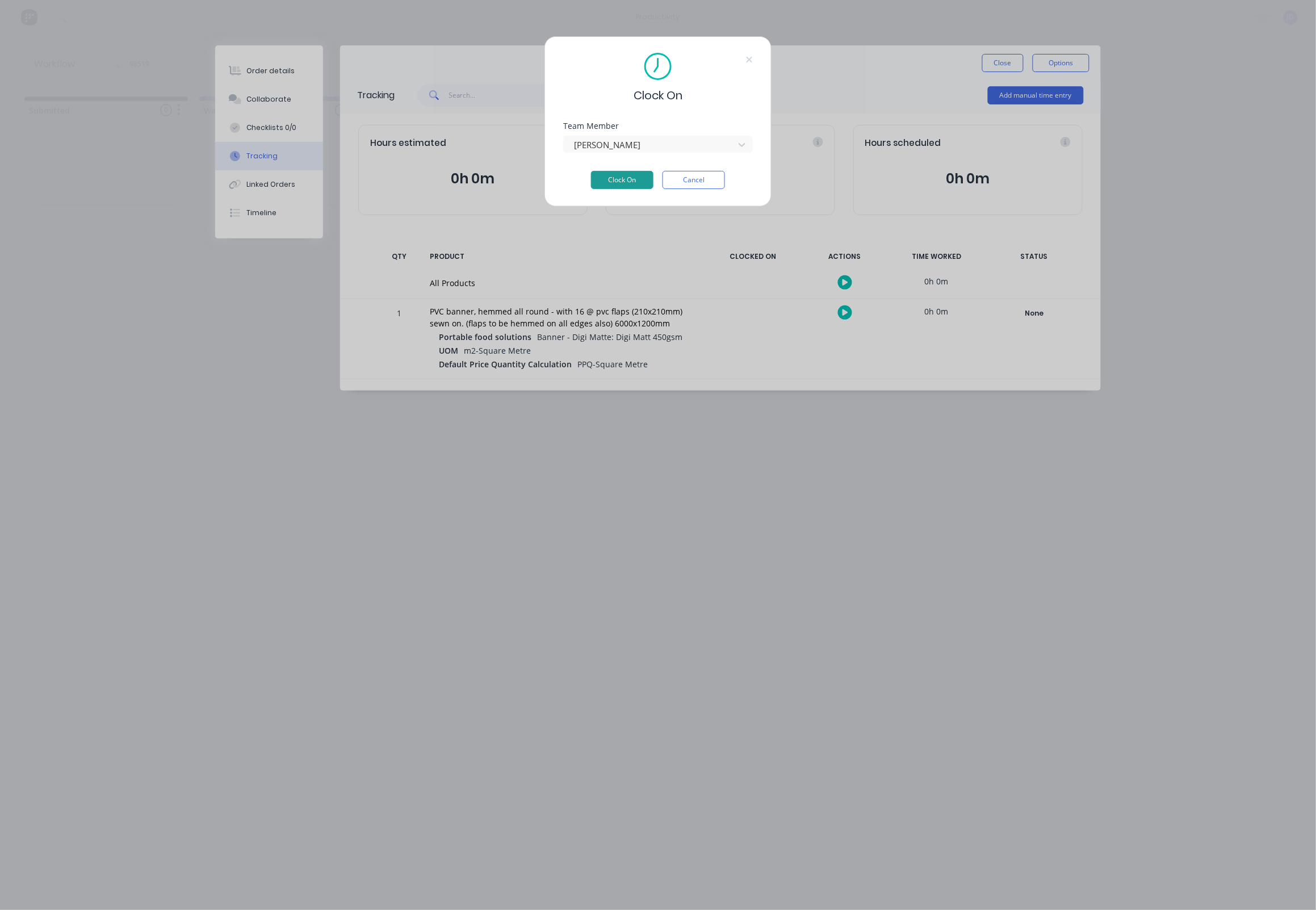
click at [634, 188] on button "Clock On" at bounding box center [622, 180] width 63 height 18
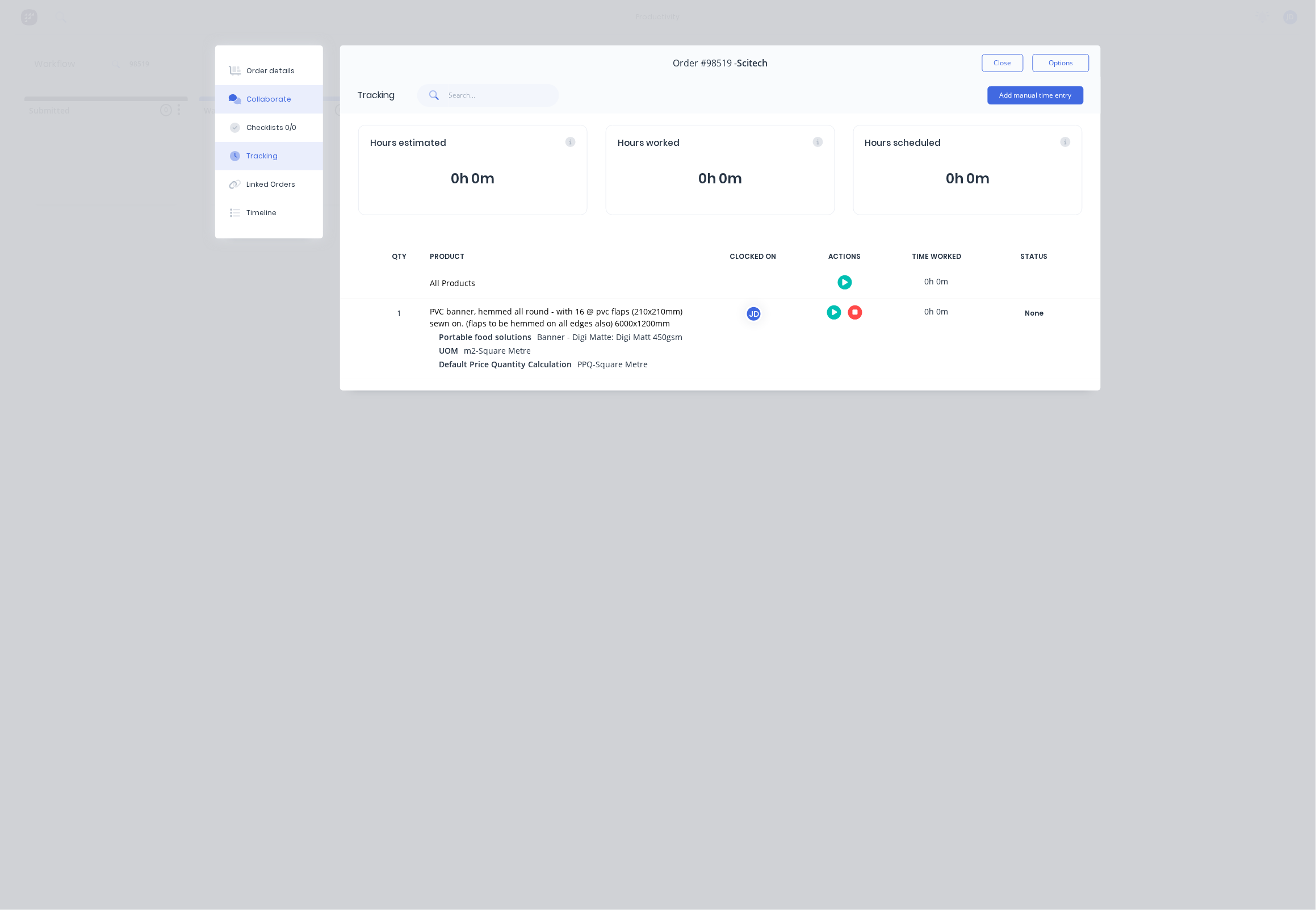
click at [268, 110] on button "Collaborate" at bounding box center [269, 99] width 108 height 28
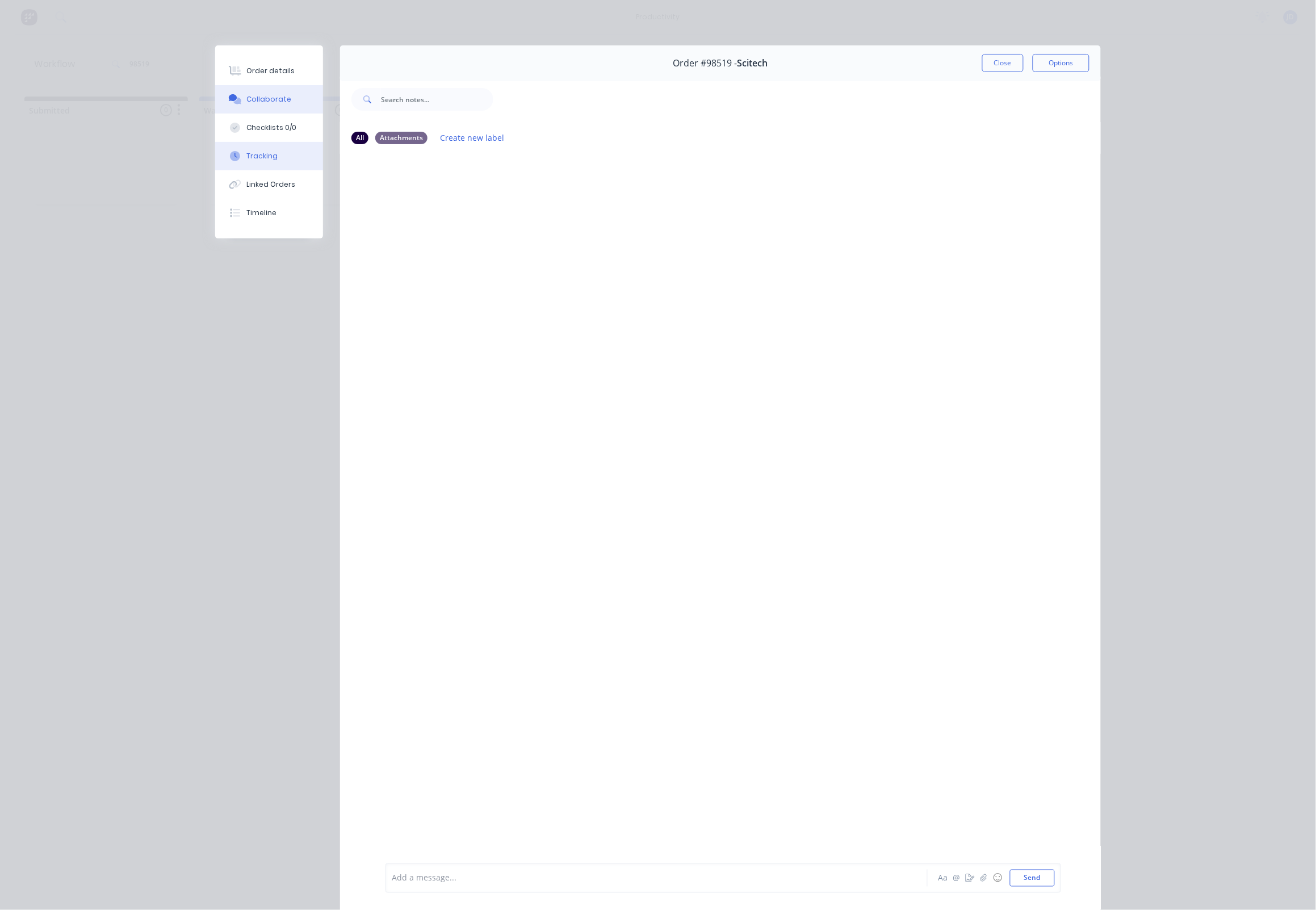
click at [272, 170] on button "Tracking" at bounding box center [269, 156] width 108 height 28
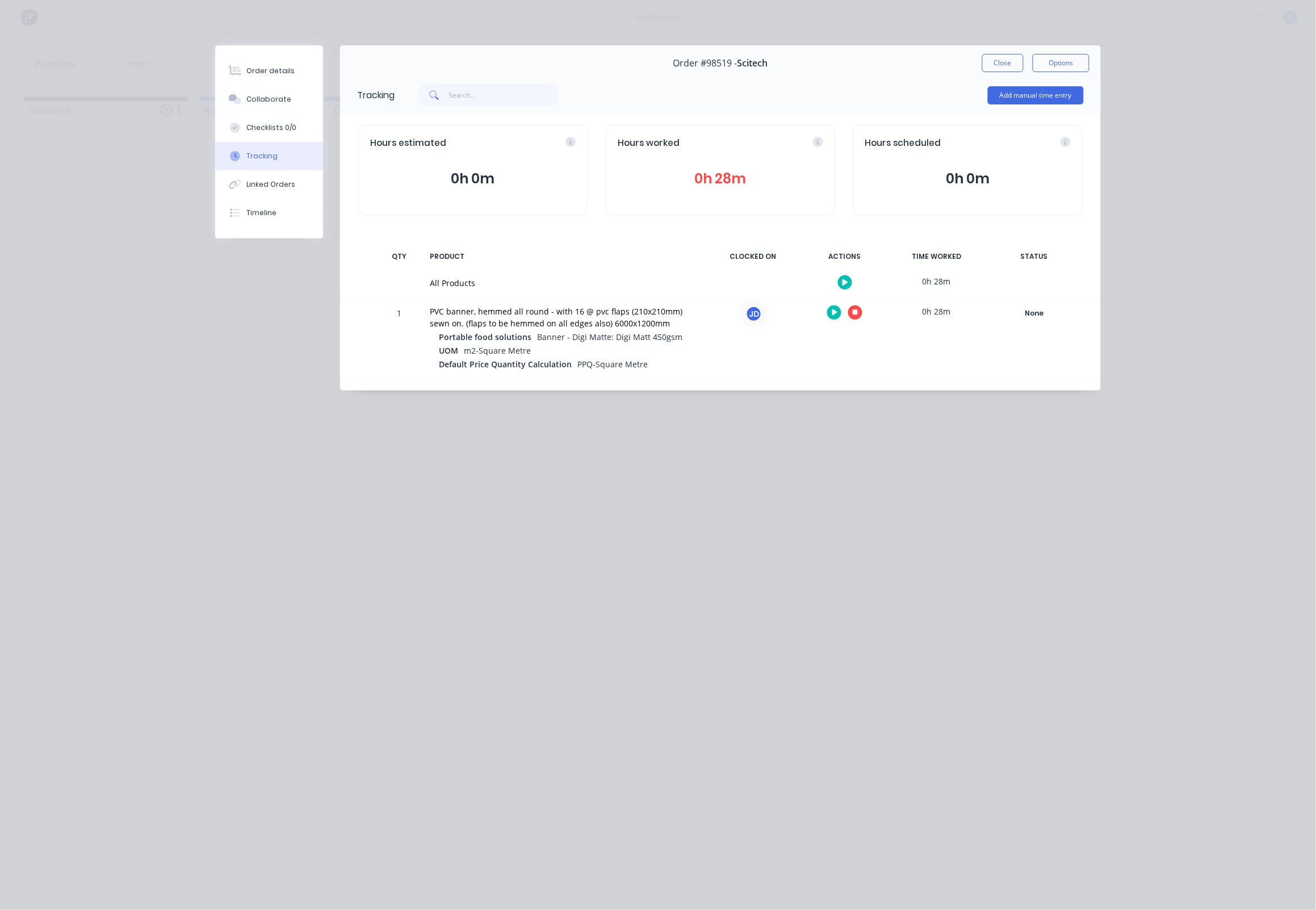
click at [861, 316] on button "button" at bounding box center [855, 312] width 14 height 14
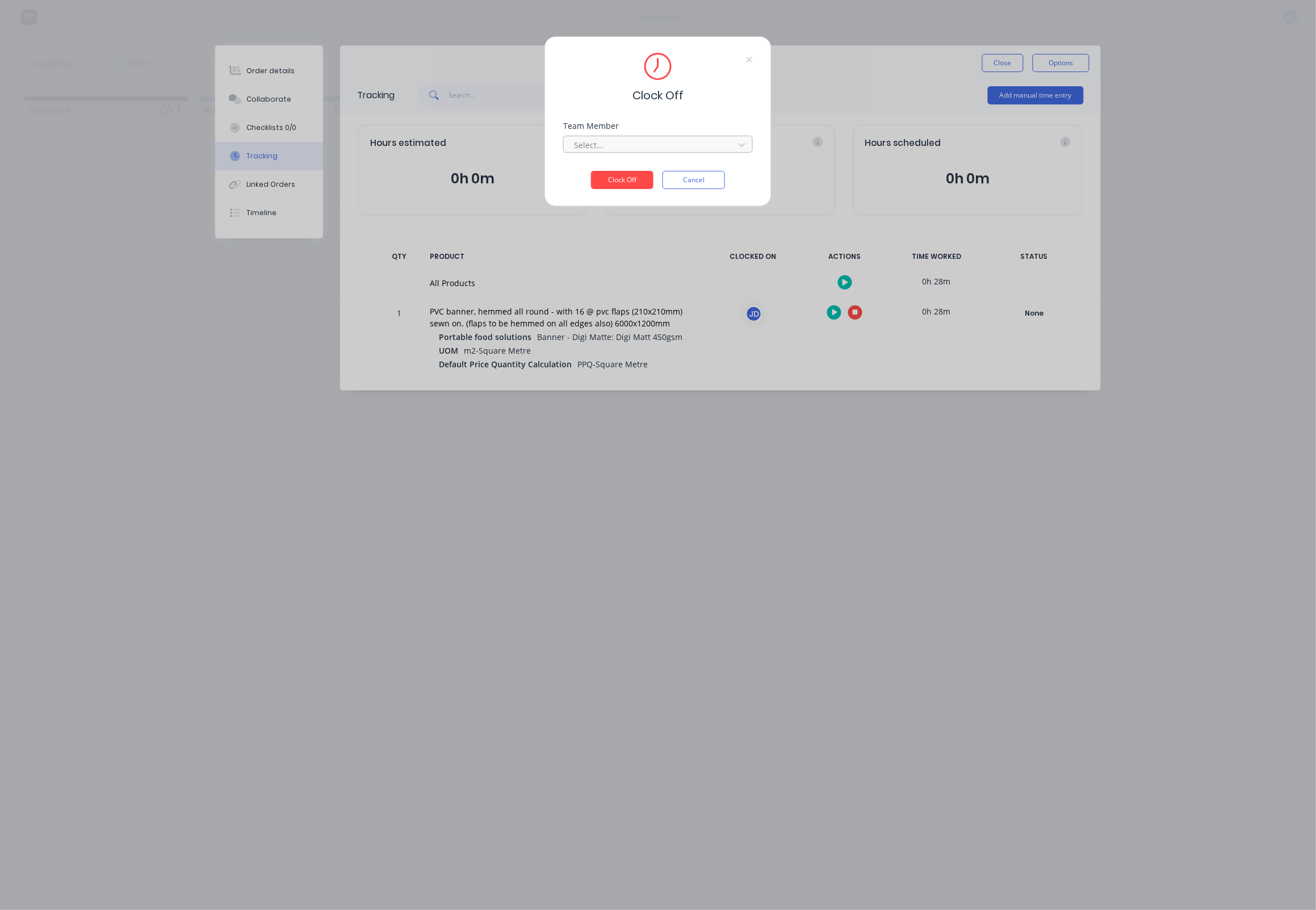
drag, startPoint x: 584, startPoint y: 139, endPoint x: 584, endPoint y: 146, distance: 7.0
click at [584, 139] on div "Select..." at bounding box center [658, 142] width 190 height 20
click at [585, 149] on div "Select..." at bounding box center [651, 145] width 154 height 12
click at [584, 166] on div "[PERSON_NAME]" at bounding box center [658, 174] width 190 height 21
click at [626, 187] on button "Clock Off" at bounding box center [622, 180] width 63 height 18
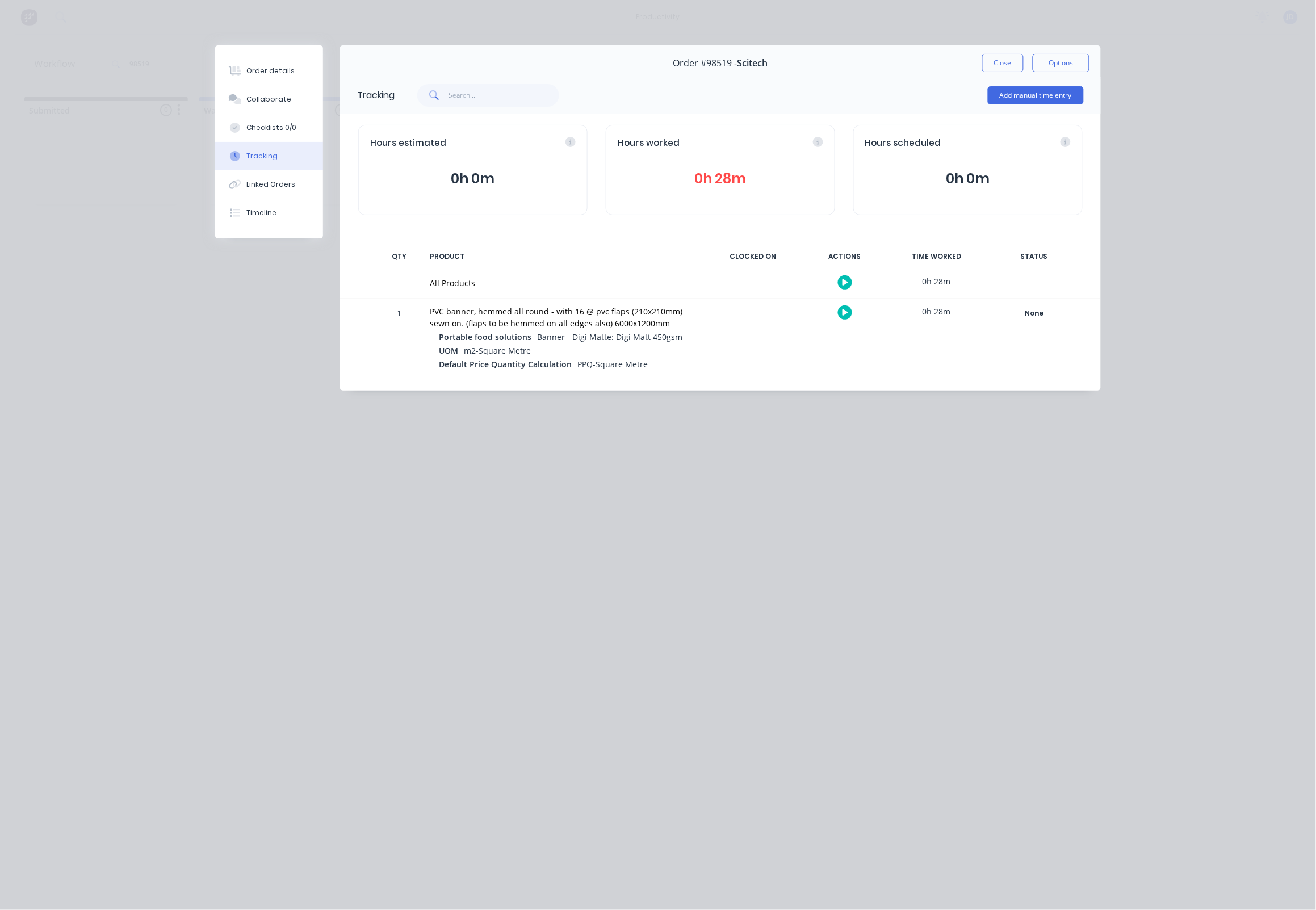
click at [842, 318] on button "button" at bounding box center [845, 312] width 14 height 14
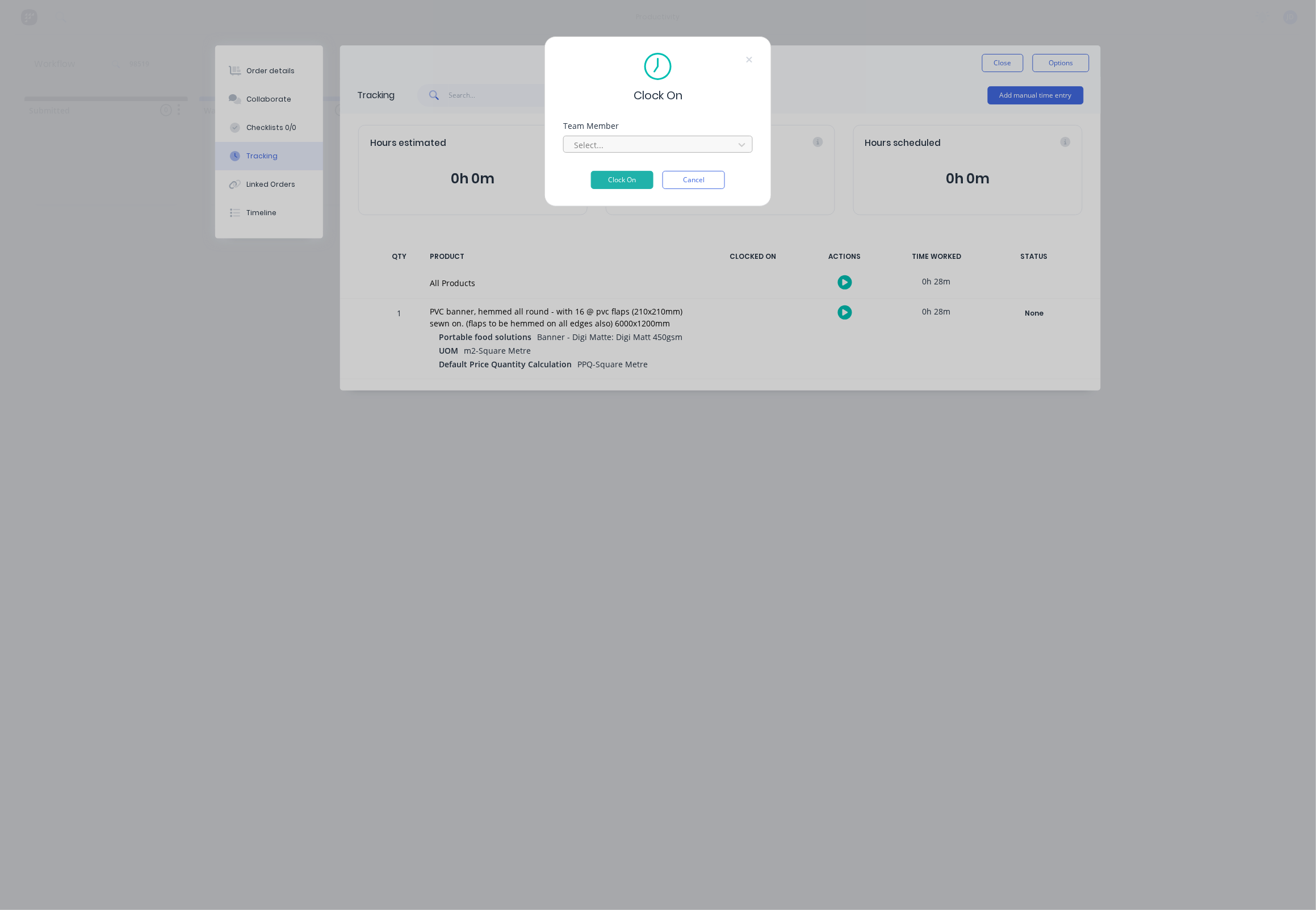
click at [618, 142] on div at bounding box center [651, 144] width 155 height 14
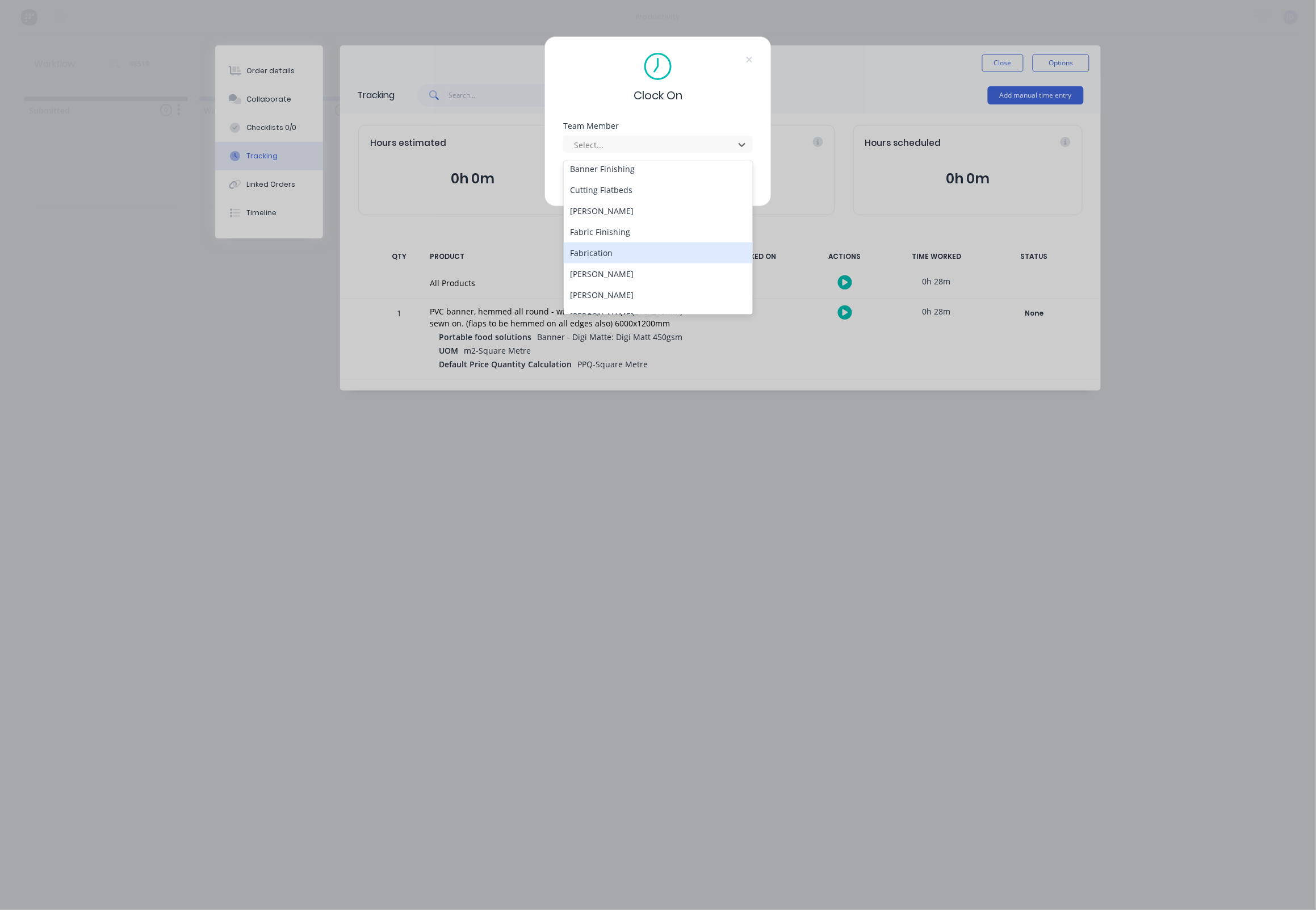
scroll to position [69, 0]
click at [607, 274] on div "[PERSON_NAME]" at bounding box center [658, 272] width 190 height 21
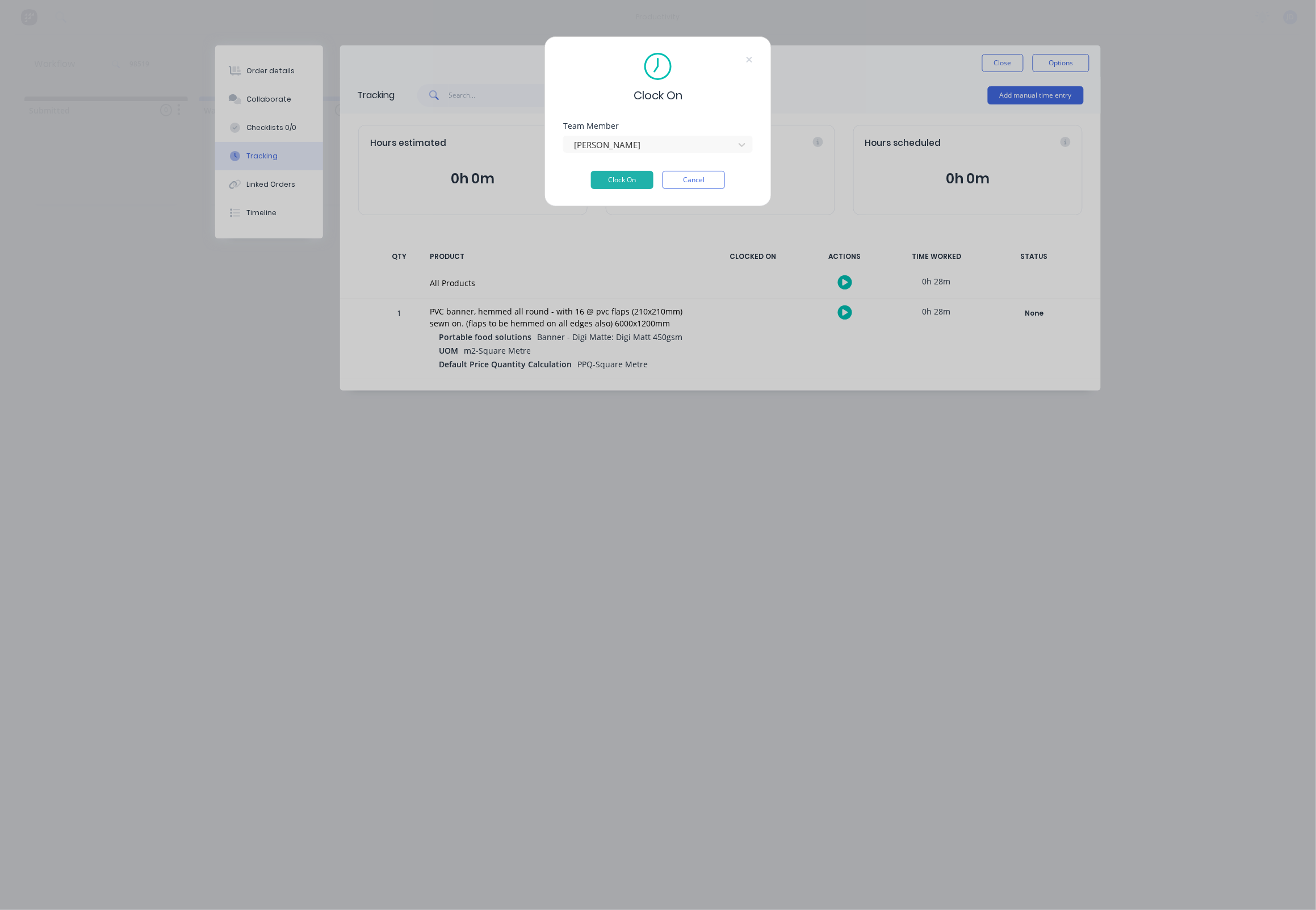
drag, startPoint x: 607, startPoint y: 279, endPoint x: 607, endPoint y: 213, distance: 66.0
click at [605, 273] on div "Clock On Team Member [PERSON_NAME] Clock On Cancel" at bounding box center [658, 455] width 1316 height 910
click at [608, 142] on div "[PERSON_NAME]" at bounding box center [651, 145] width 154 height 13
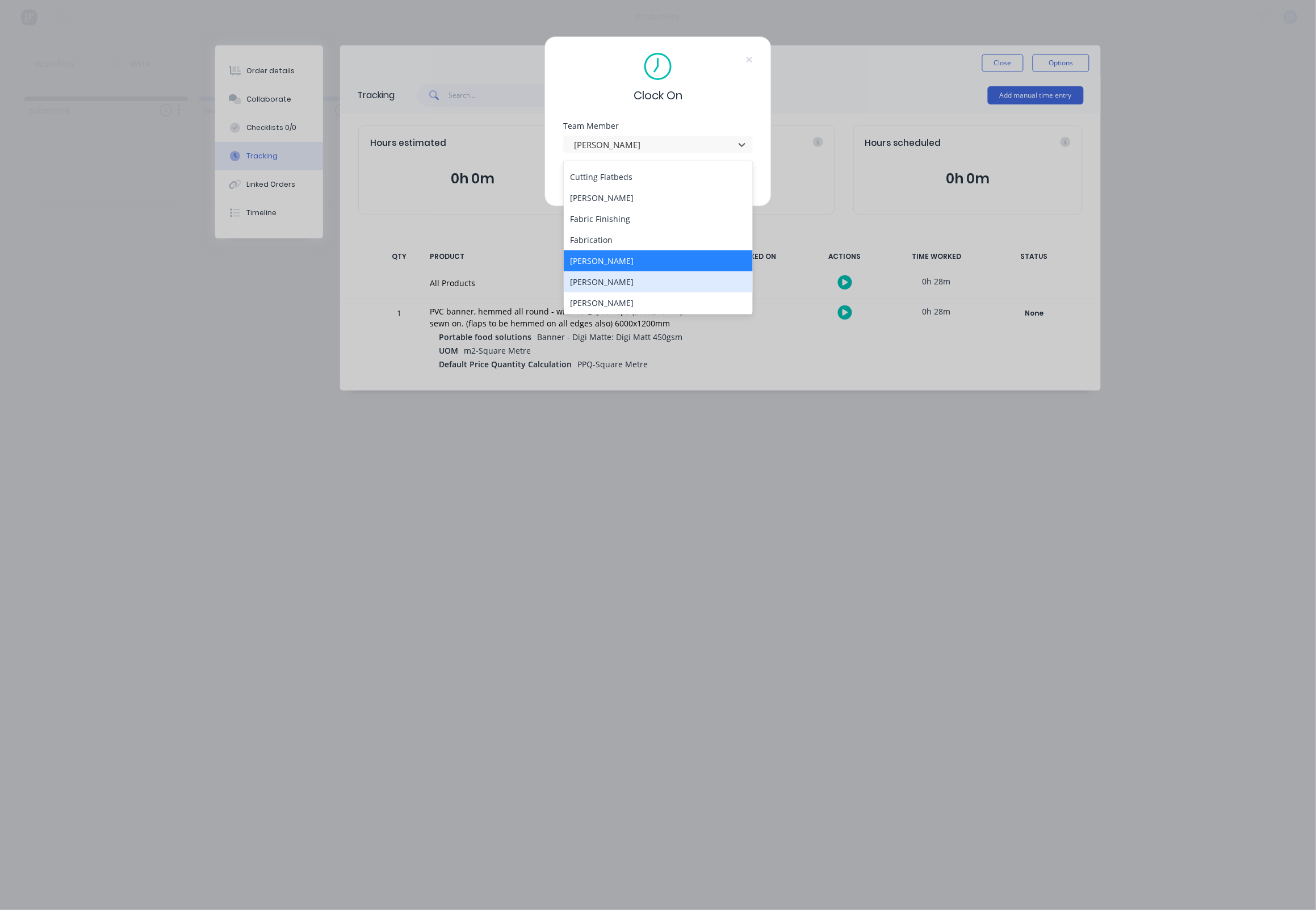
scroll to position [81, 0]
drag, startPoint x: 609, startPoint y: 273, endPoint x: 611, endPoint y: 260, distance: 13.2
click at [609, 273] on div "[PERSON_NAME]" at bounding box center [658, 282] width 190 height 21
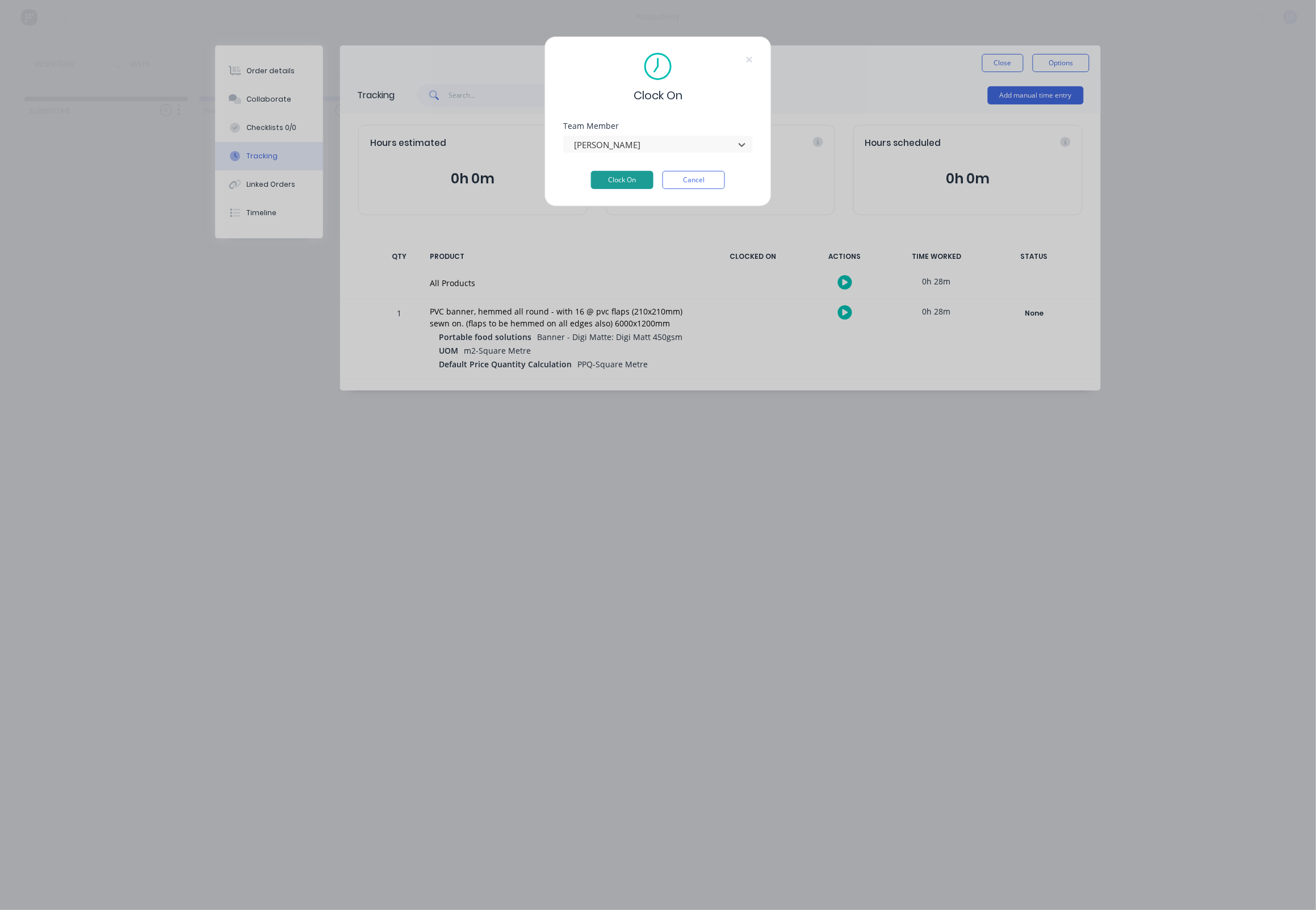
click at [628, 183] on button "Clock On" at bounding box center [622, 180] width 63 height 18
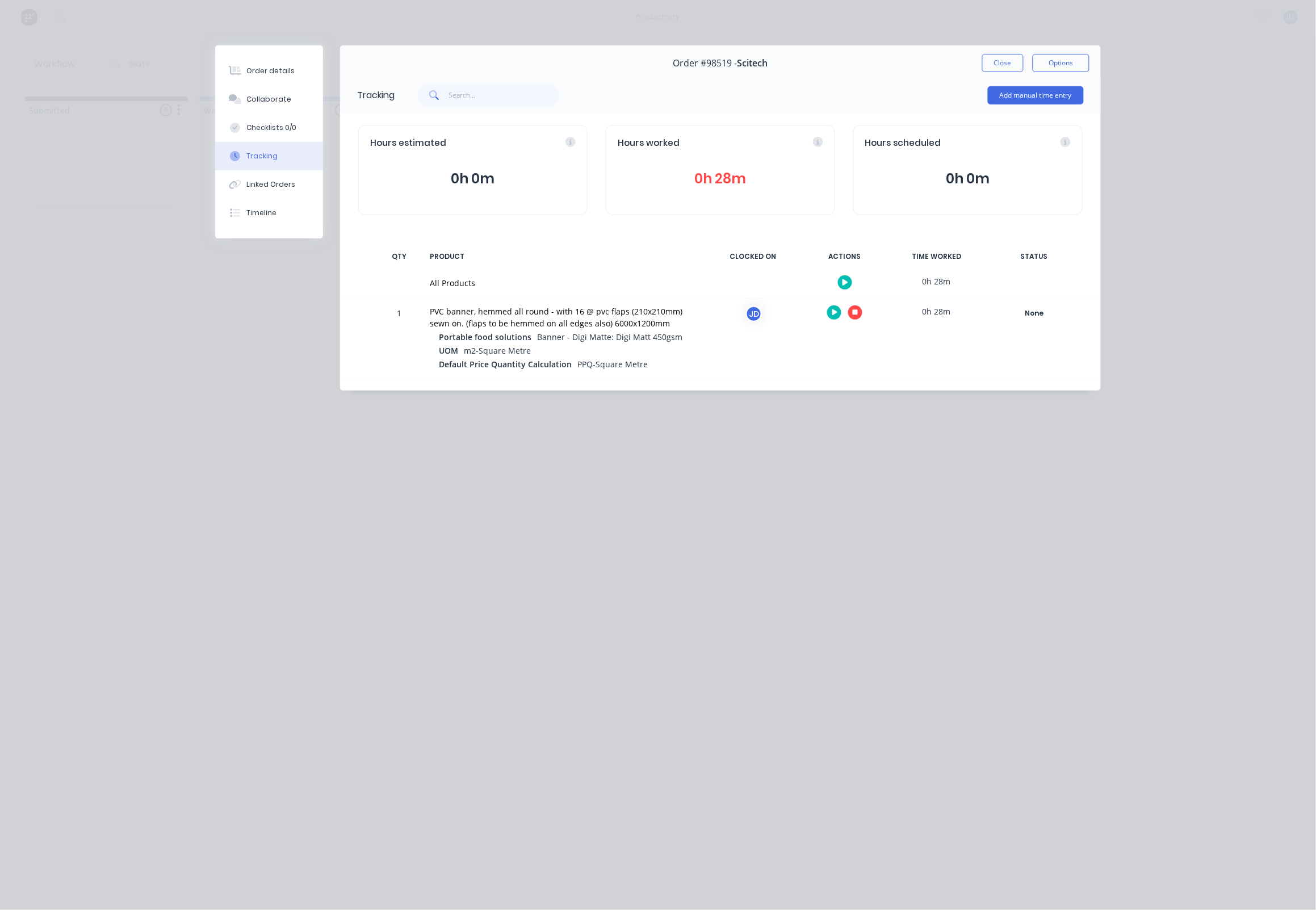
click at [853, 316] on icon "button" at bounding box center [856, 313] width 6 height 6
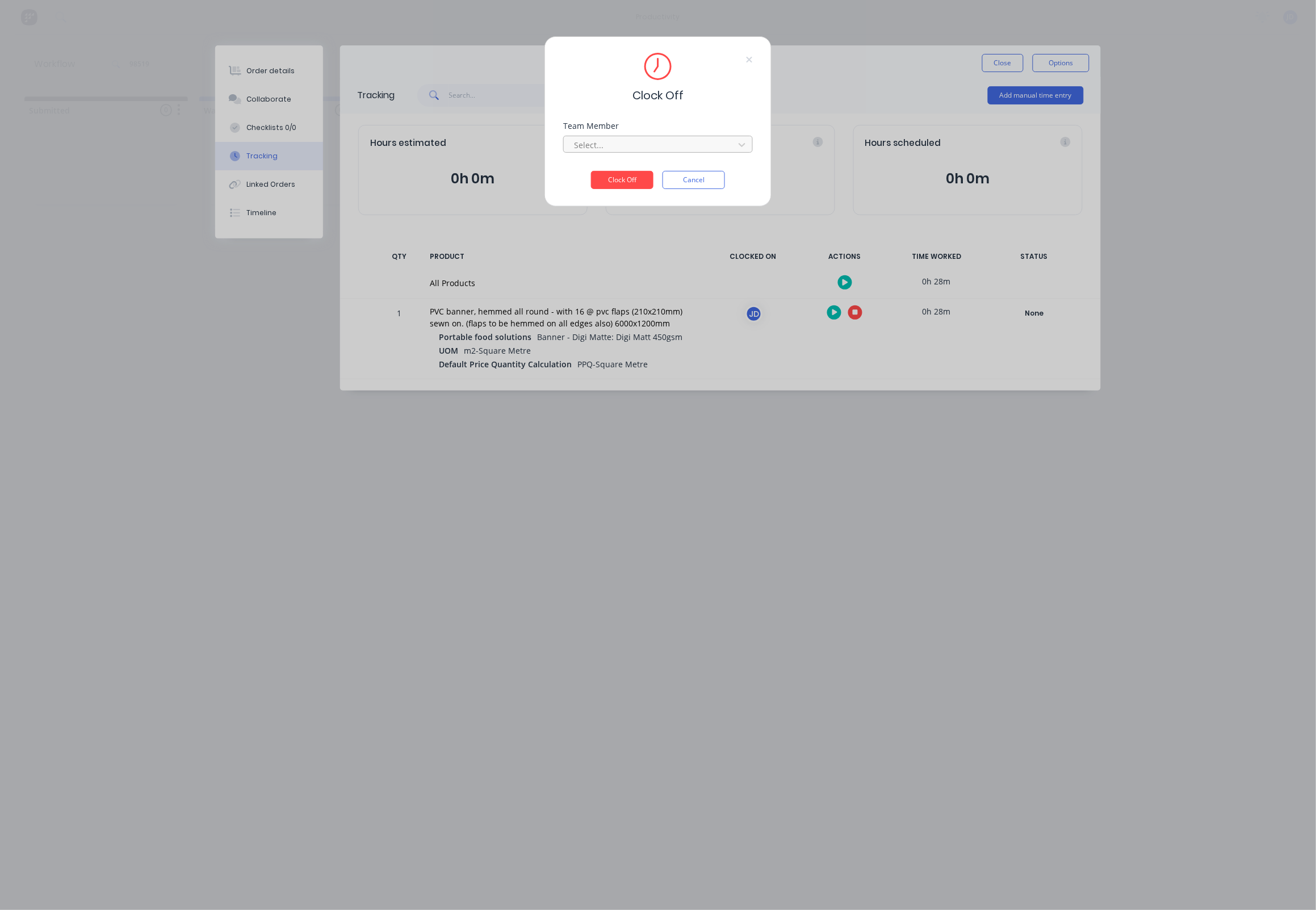
click at [656, 142] on div at bounding box center [651, 144] width 155 height 14
click at [597, 172] on div "[PERSON_NAME]" at bounding box center [658, 174] width 190 height 21
click at [604, 181] on button "Clock Off" at bounding box center [622, 180] width 63 height 18
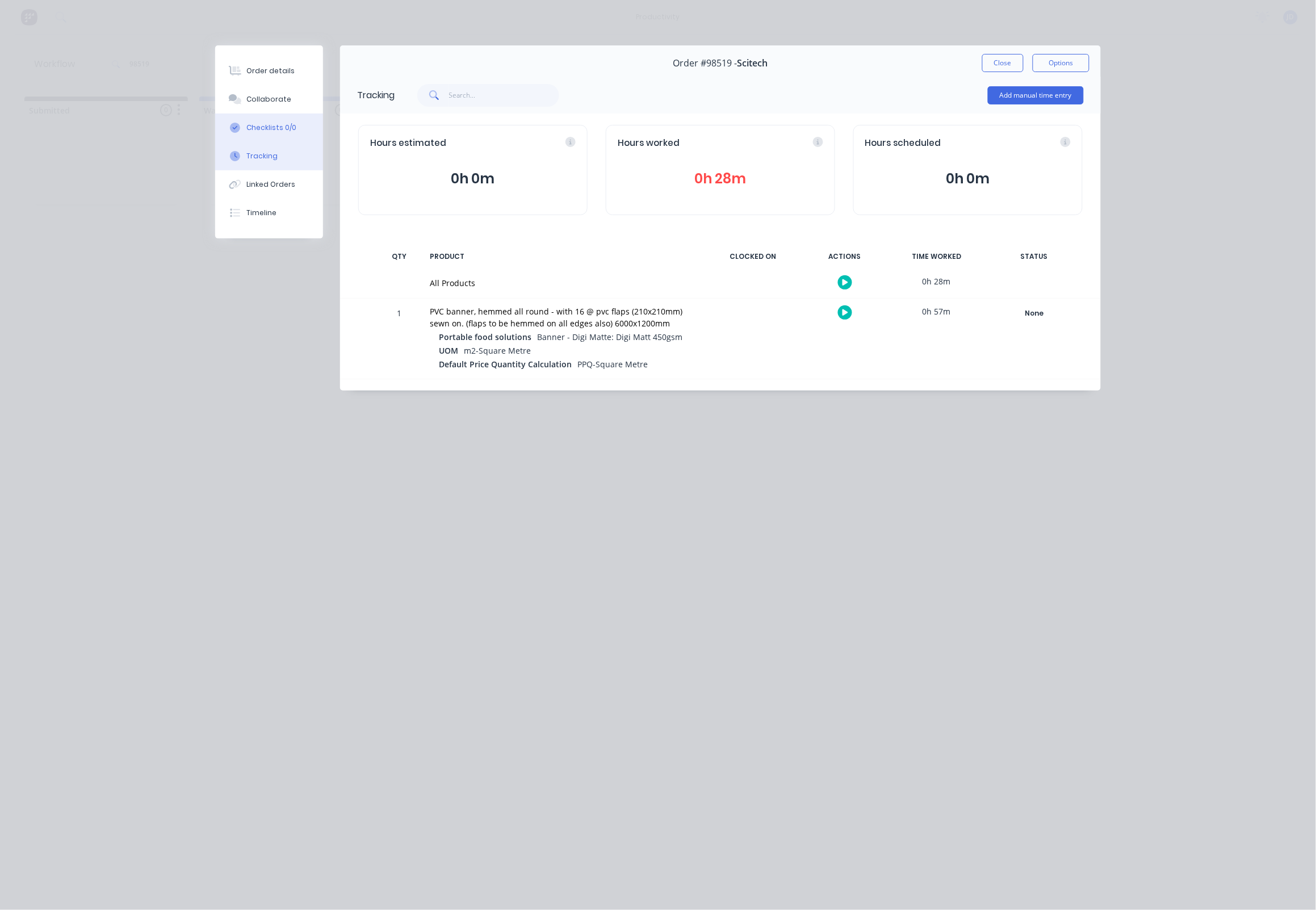
drag, startPoint x: 203, startPoint y: 135, endPoint x: 265, endPoint y: 126, distance: 62.6
click at [204, 135] on div "Order details Collaborate Checklists 0/0 Tracking Linked Orders Timeline Order …" at bounding box center [658, 218] width 909 height 345
click at [265, 126] on div "Checklists 0/0" at bounding box center [272, 127] width 50 height 10
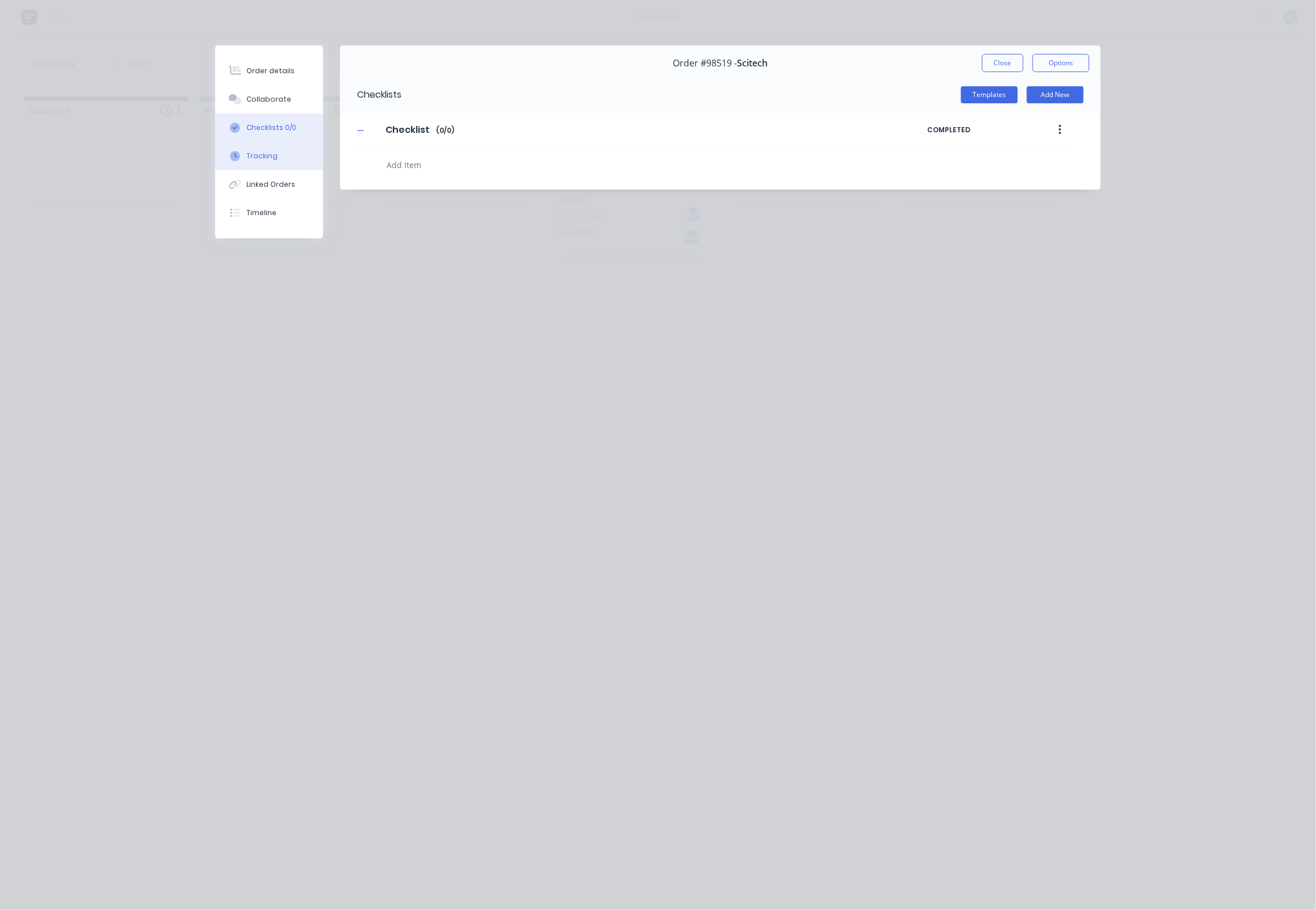
click at [266, 160] on div "Tracking" at bounding box center [262, 155] width 31 height 10
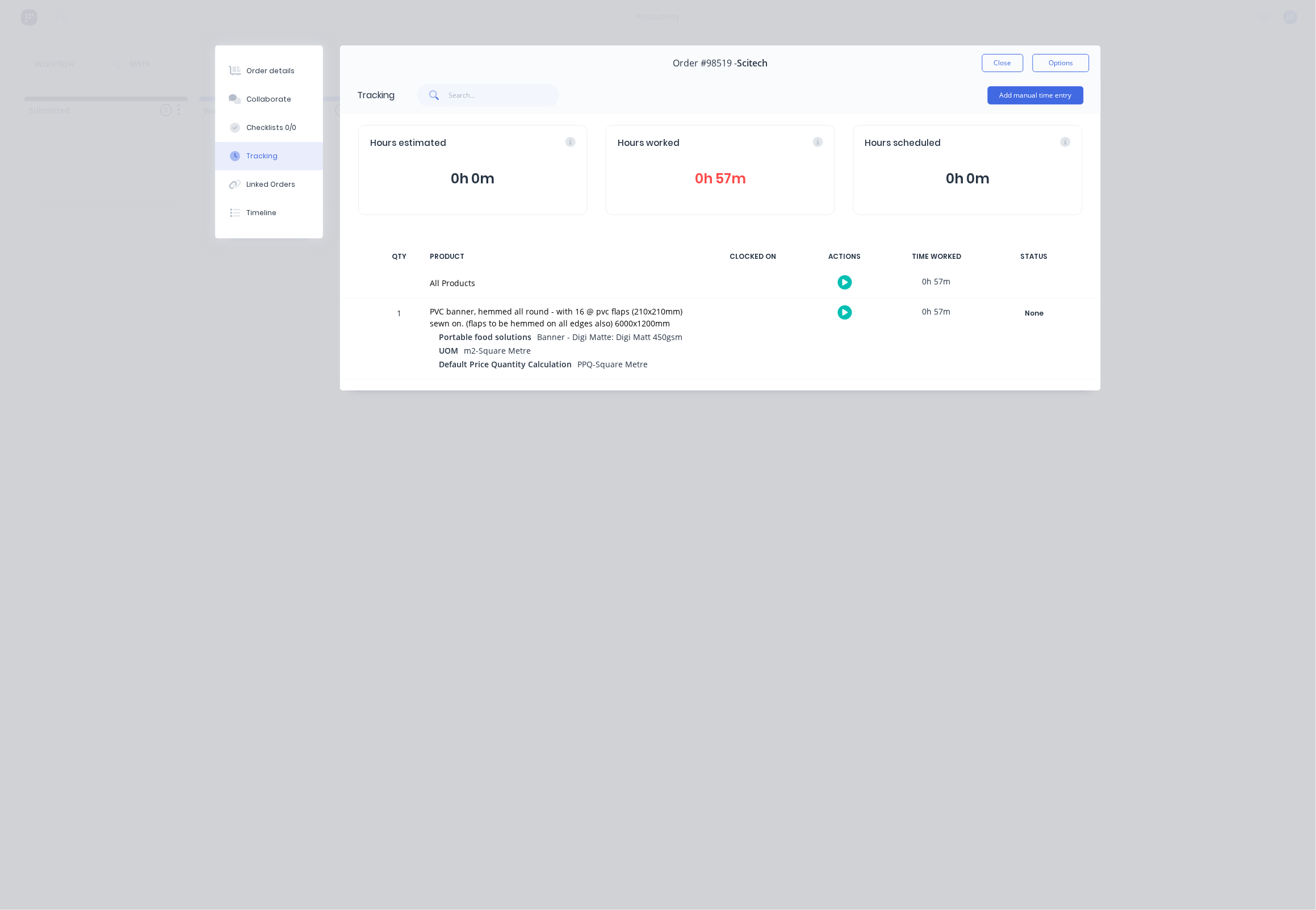
click at [991, 68] on button "Close" at bounding box center [1003, 63] width 41 height 18
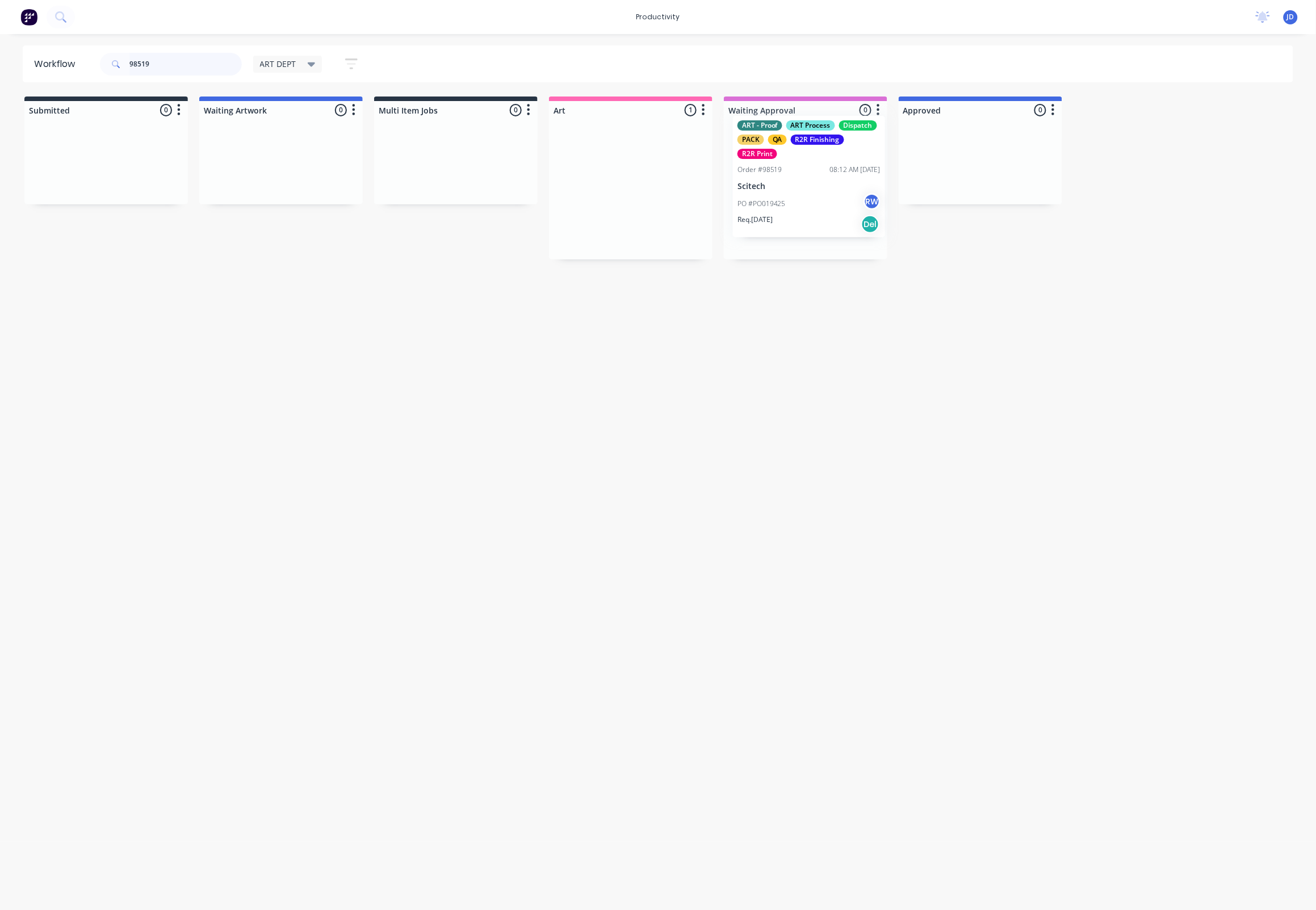
drag, startPoint x: 725, startPoint y: 218, endPoint x: 792, endPoint y: 213, distance: 67.2
click at [774, 207] on div "PO #PO019425 RW" at bounding box center [806, 216] width 143 height 22
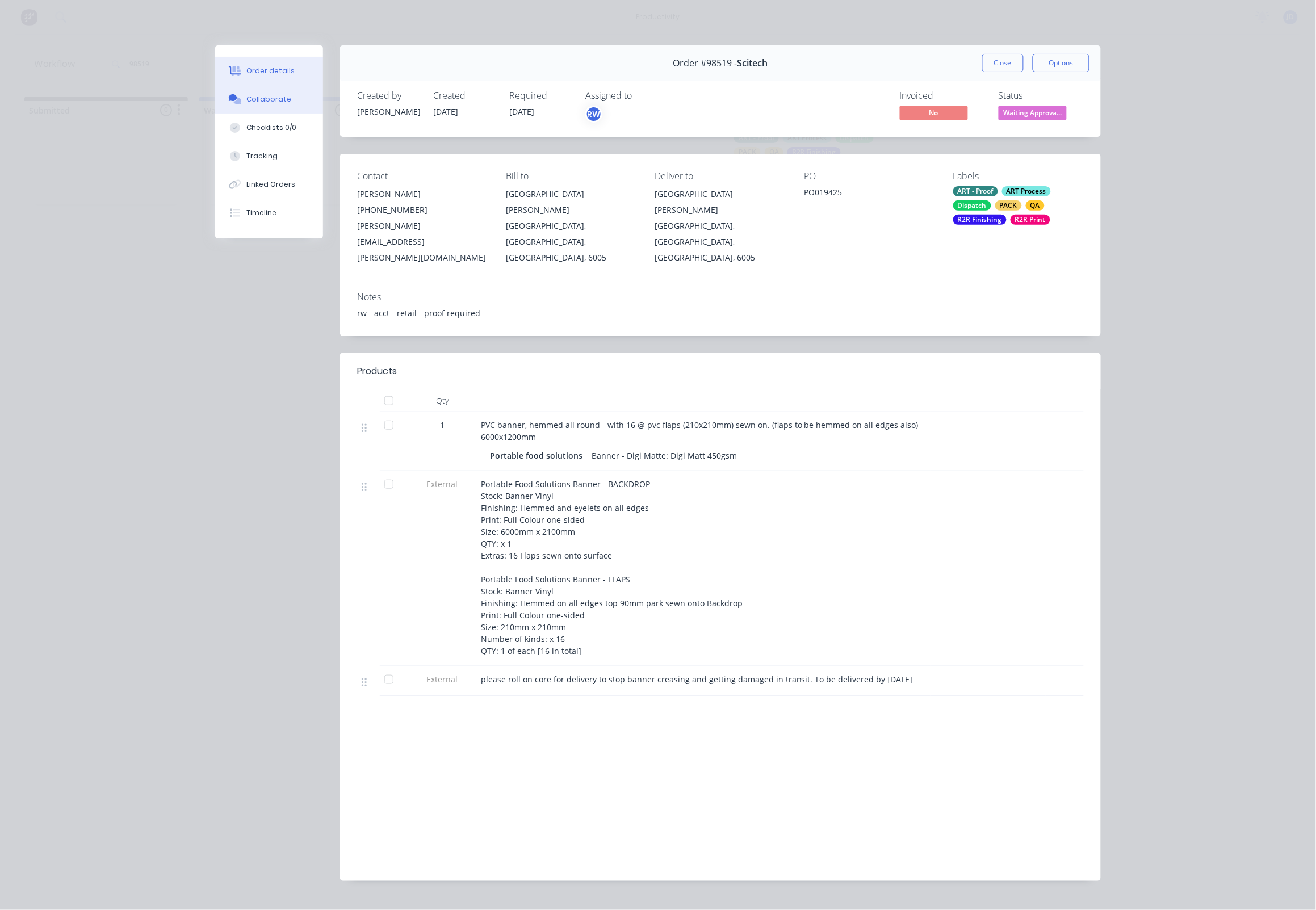
click at [245, 108] on button "Collaborate" at bounding box center [269, 99] width 108 height 28
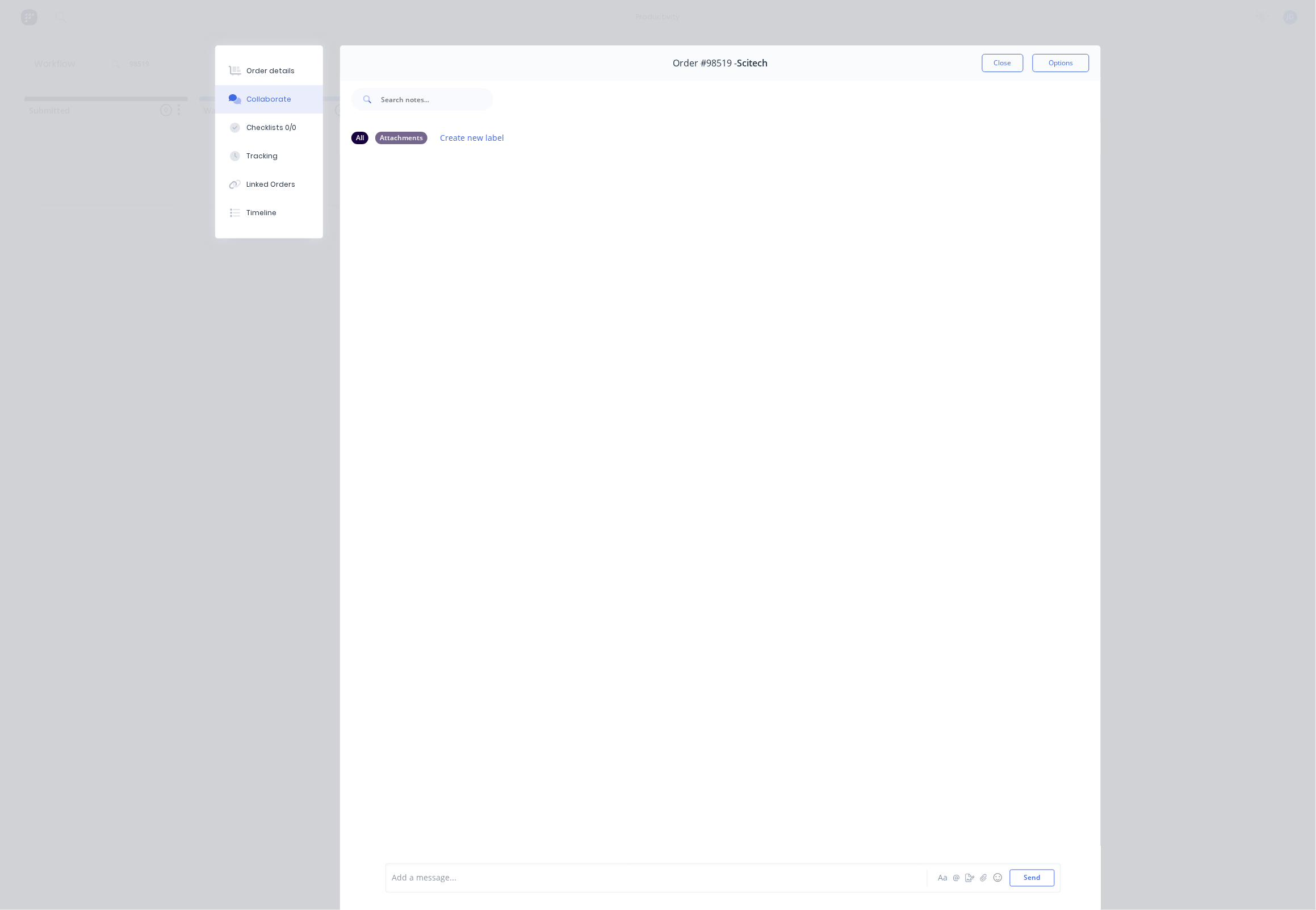
click at [993, 66] on button "Close" at bounding box center [1003, 63] width 41 height 18
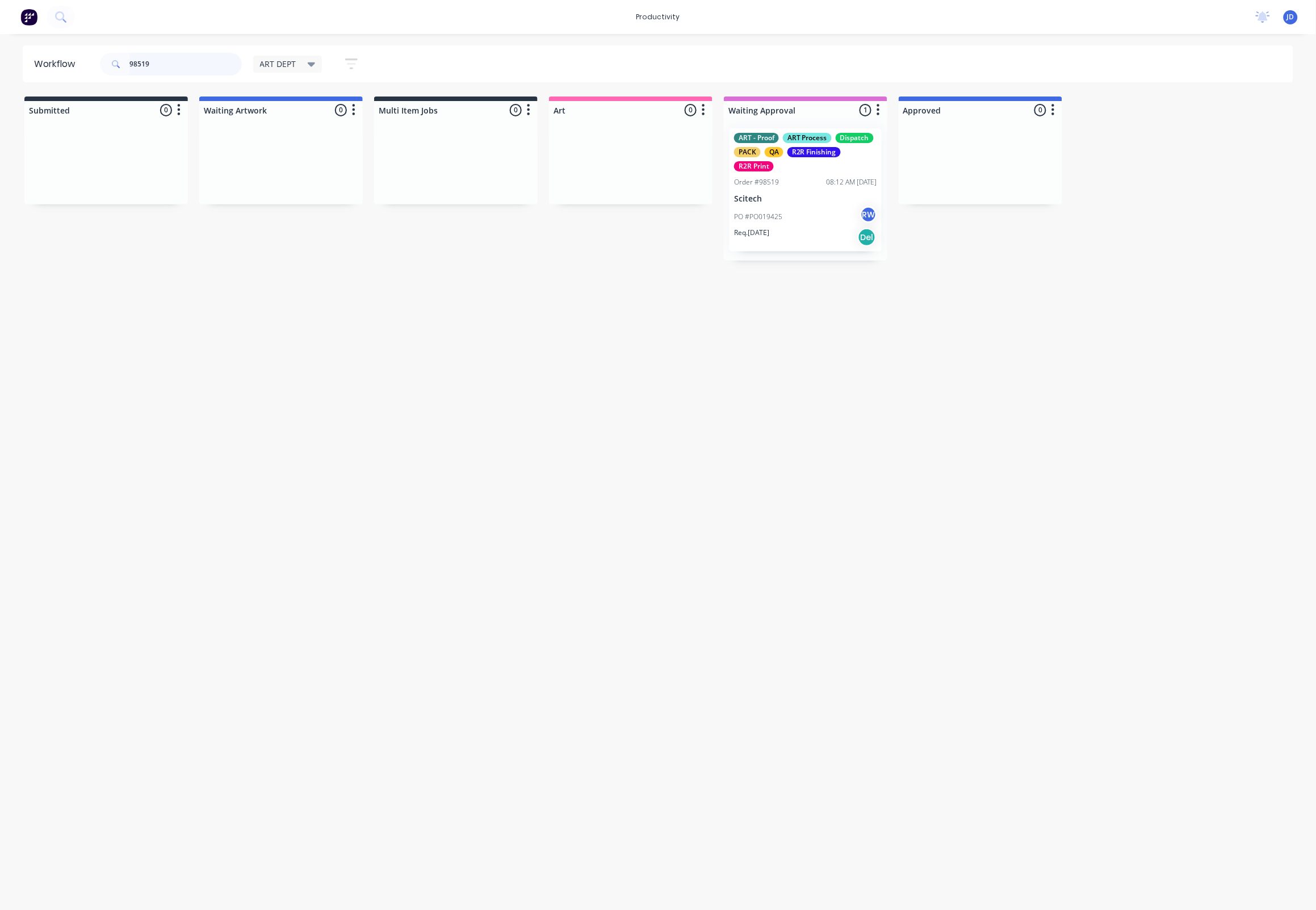
drag, startPoint x: 122, startPoint y: 58, endPoint x: 66, endPoint y: 53, distance: 56.2
click at [66, 53] on header "Workflow 98519 ART DEPT Save new view None edit ART DEPT (Default) edit Banner …" at bounding box center [658, 64] width 1272 height 37
type input "98526"
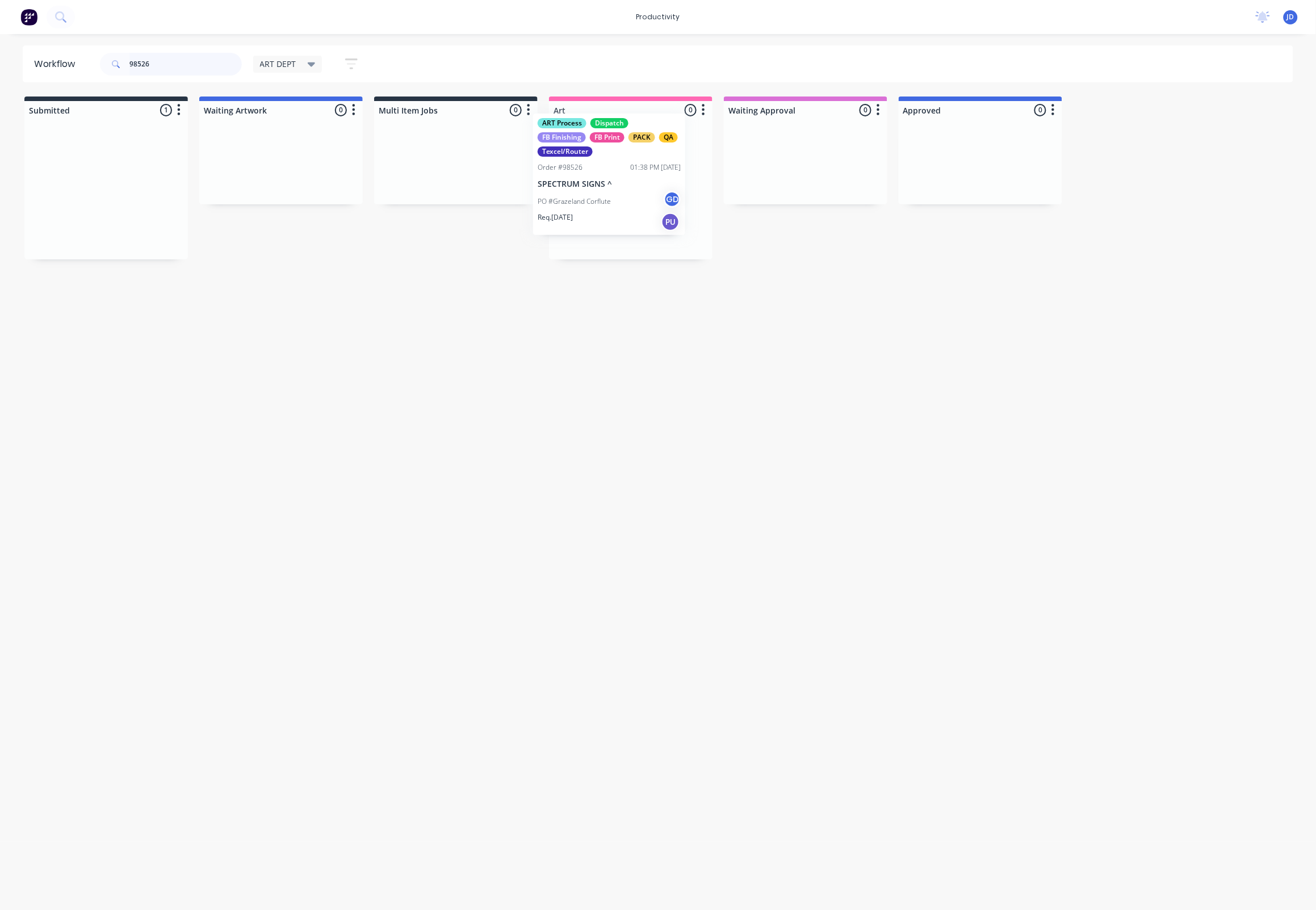
drag, startPoint x: 116, startPoint y: 225, endPoint x: 627, endPoint y: 211, distance: 511.2
click at [599, 212] on p "PO #Grazeland Corflute" at bounding box center [596, 216] width 73 height 10
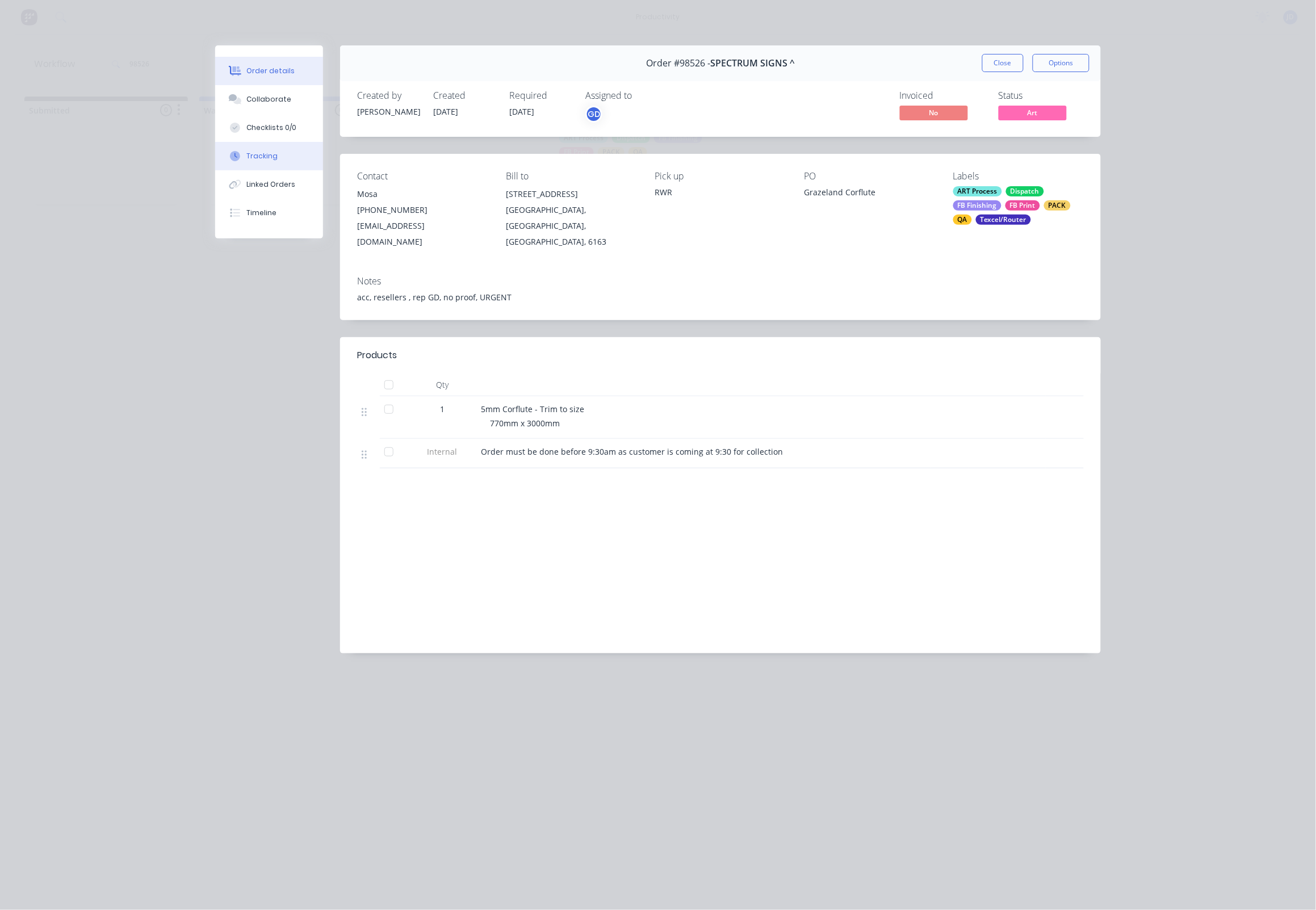
click at [282, 156] on button "Tracking" at bounding box center [269, 156] width 108 height 28
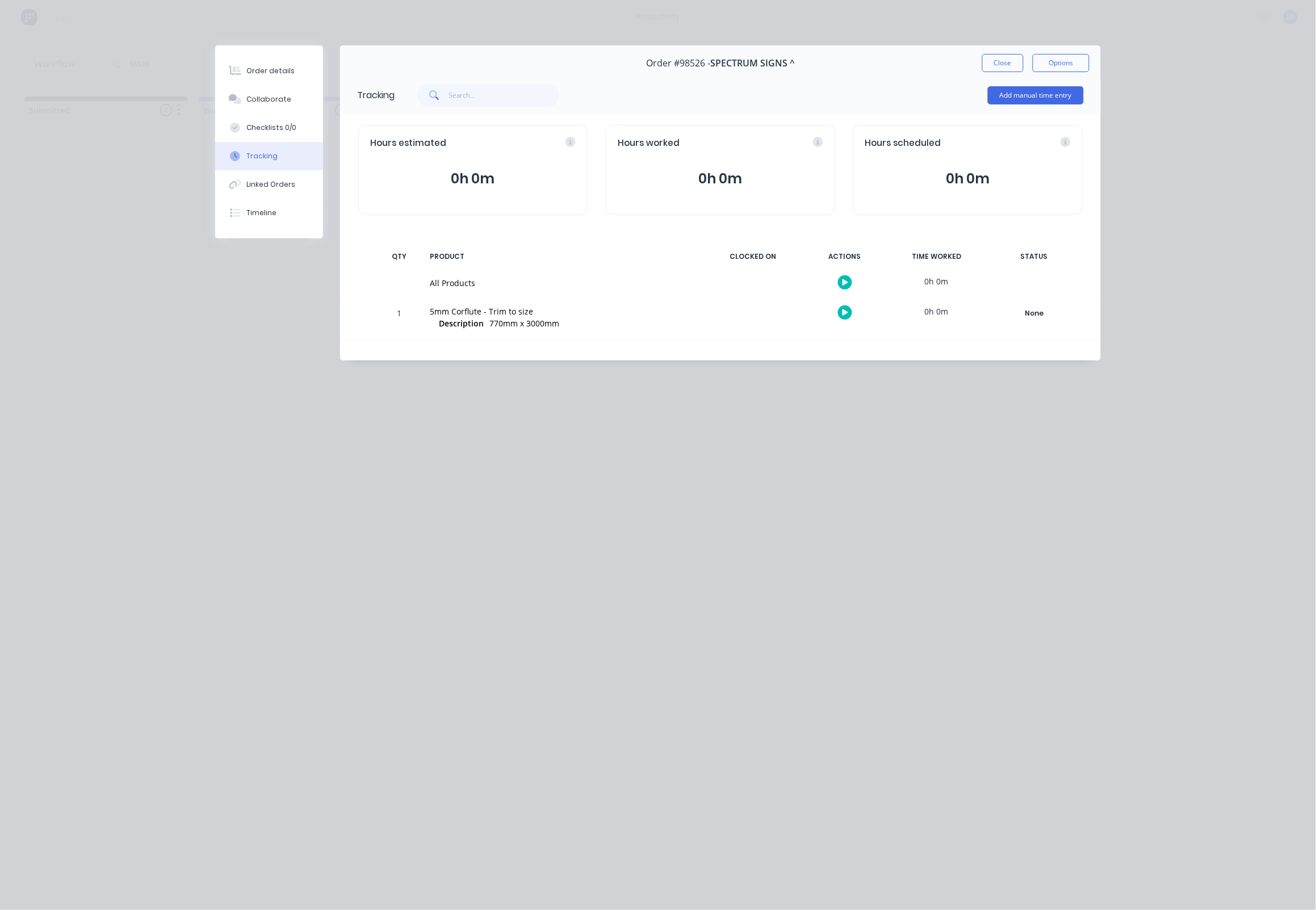
click at [843, 312] on icon "button" at bounding box center [846, 312] width 6 height 7
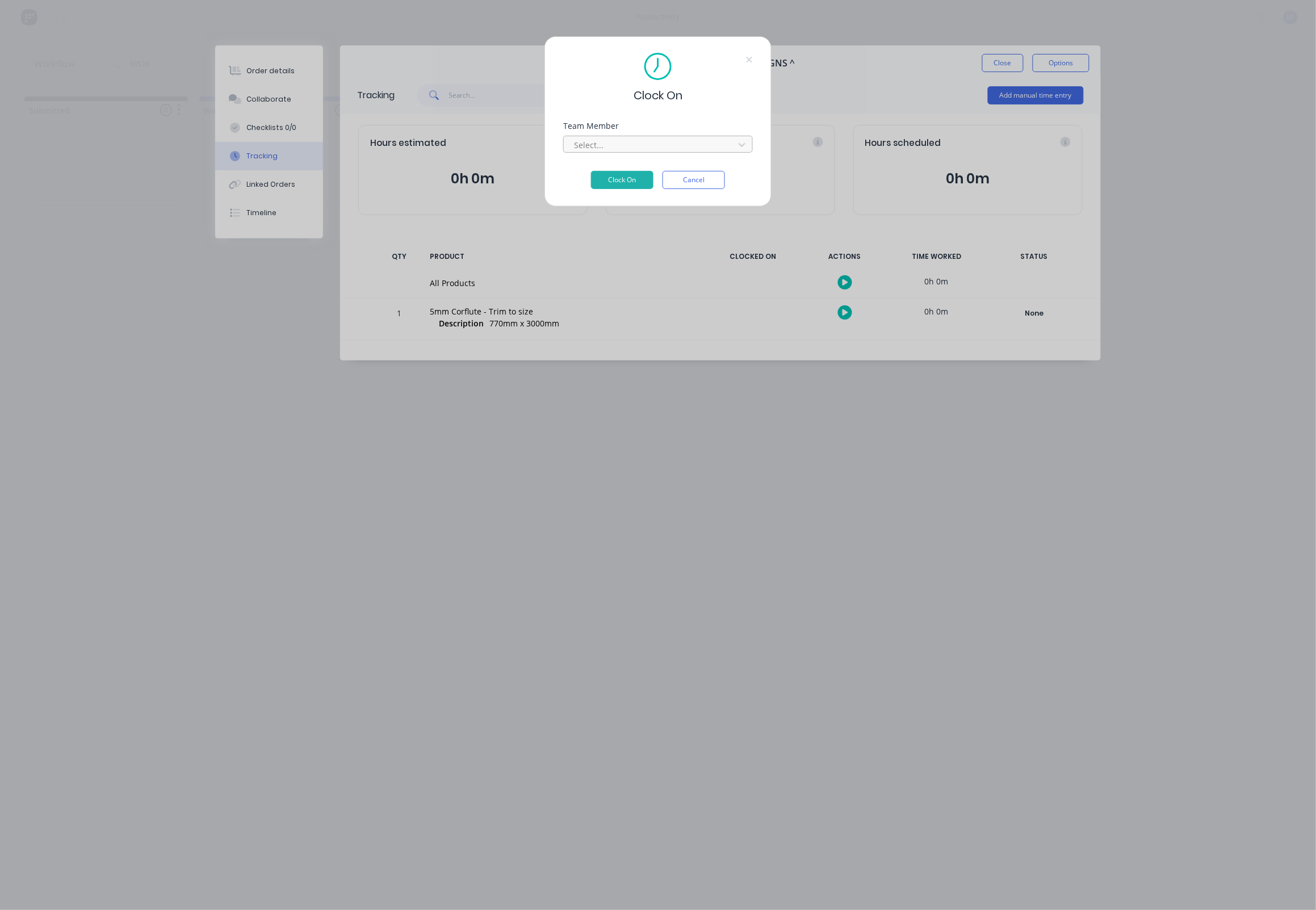
click at [634, 152] on div at bounding box center [651, 144] width 155 height 14
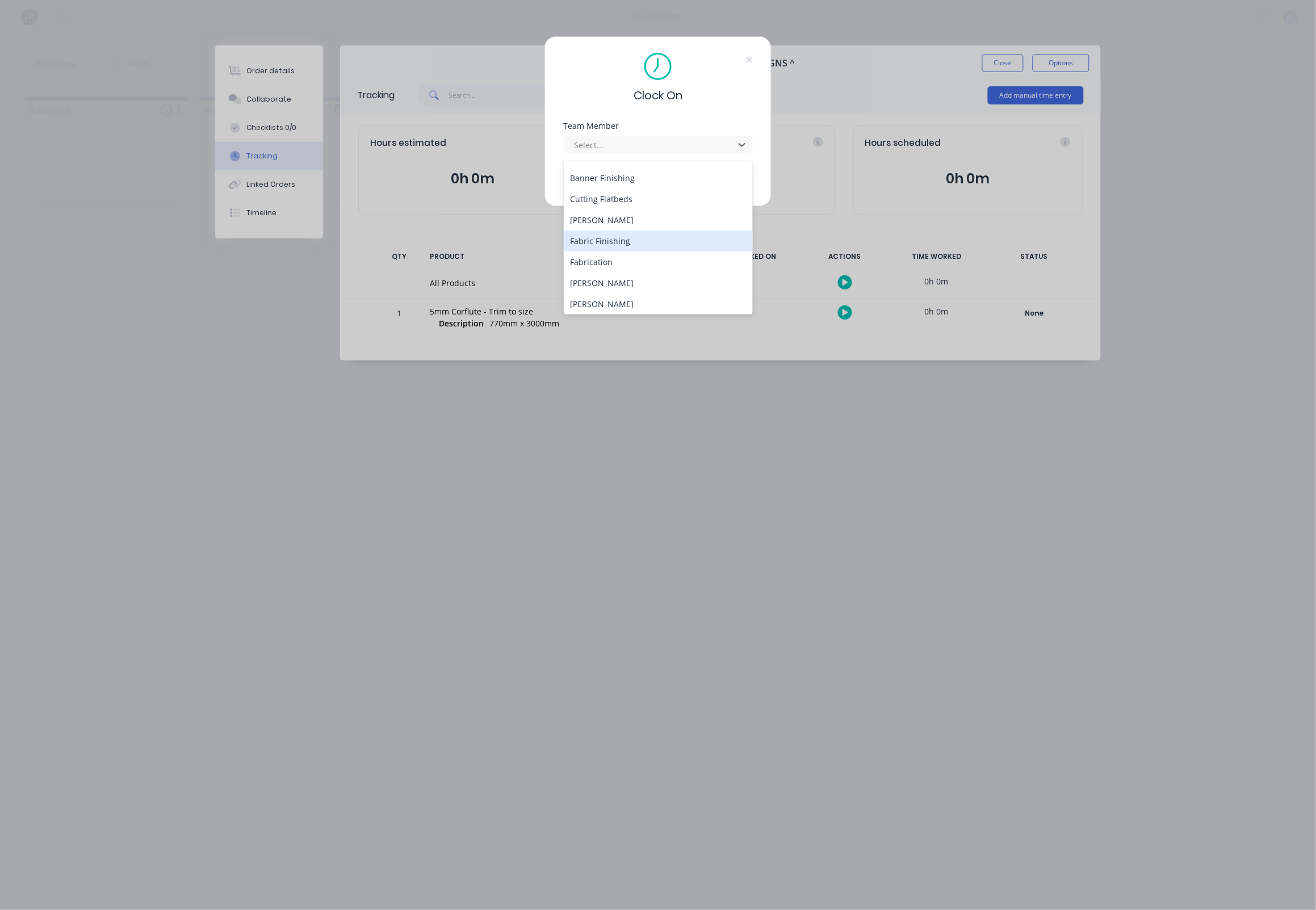
scroll to position [60, 0]
click at [597, 297] on div "[PERSON_NAME]" at bounding box center [658, 303] width 190 height 21
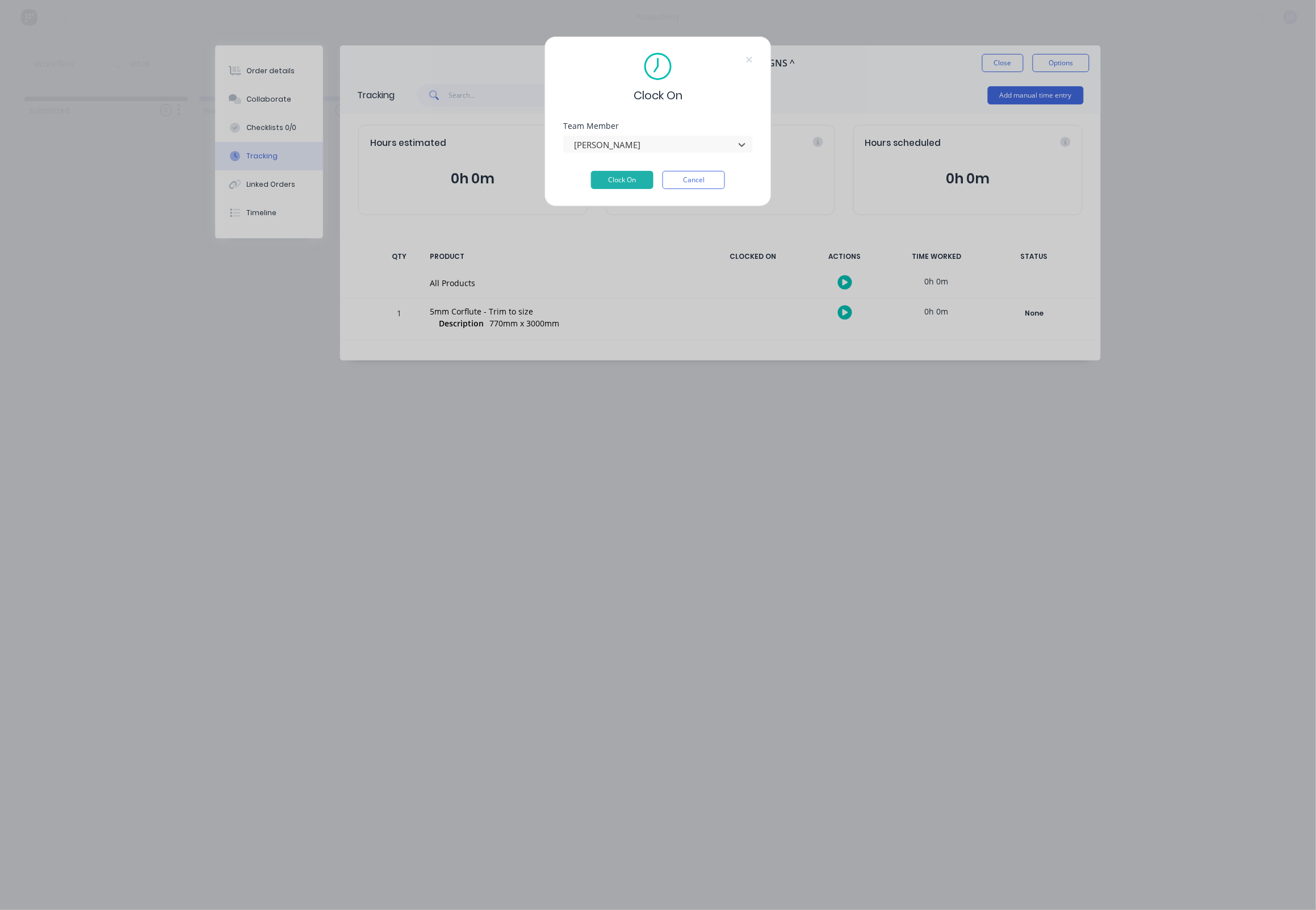
click at [611, 199] on div "Clock On Team Member option [PERSON_NAME], selected. [PERSON_NAME] Clock On Can…" at bounding box center [658, 122] width 228 height 170
click at [608, 185] on button "Clock On" at bounding box center [622, 180] width 63 height 18
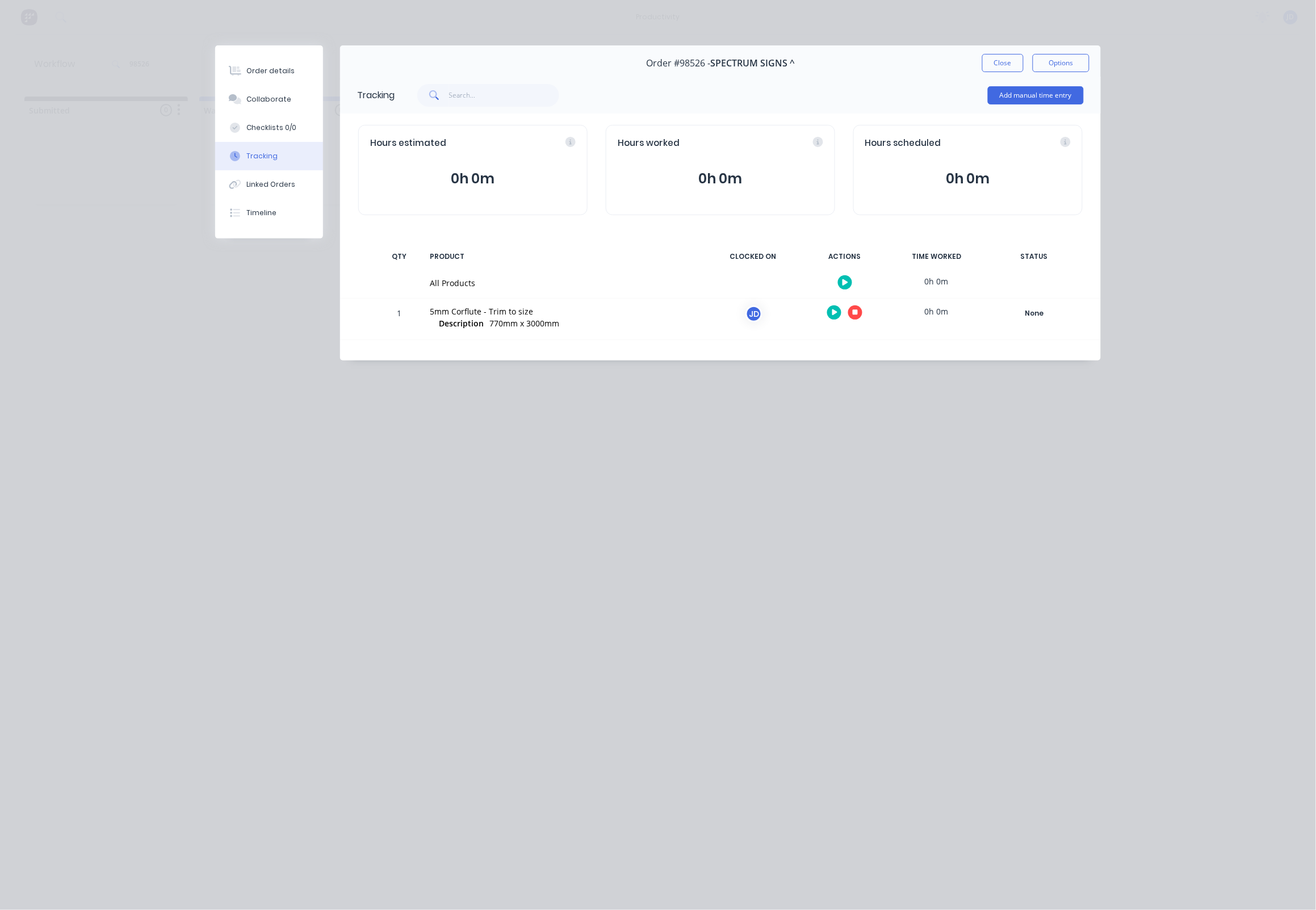
click at [858, 312] on icon "button" at bounding box center [856, 313] width 6 height 6
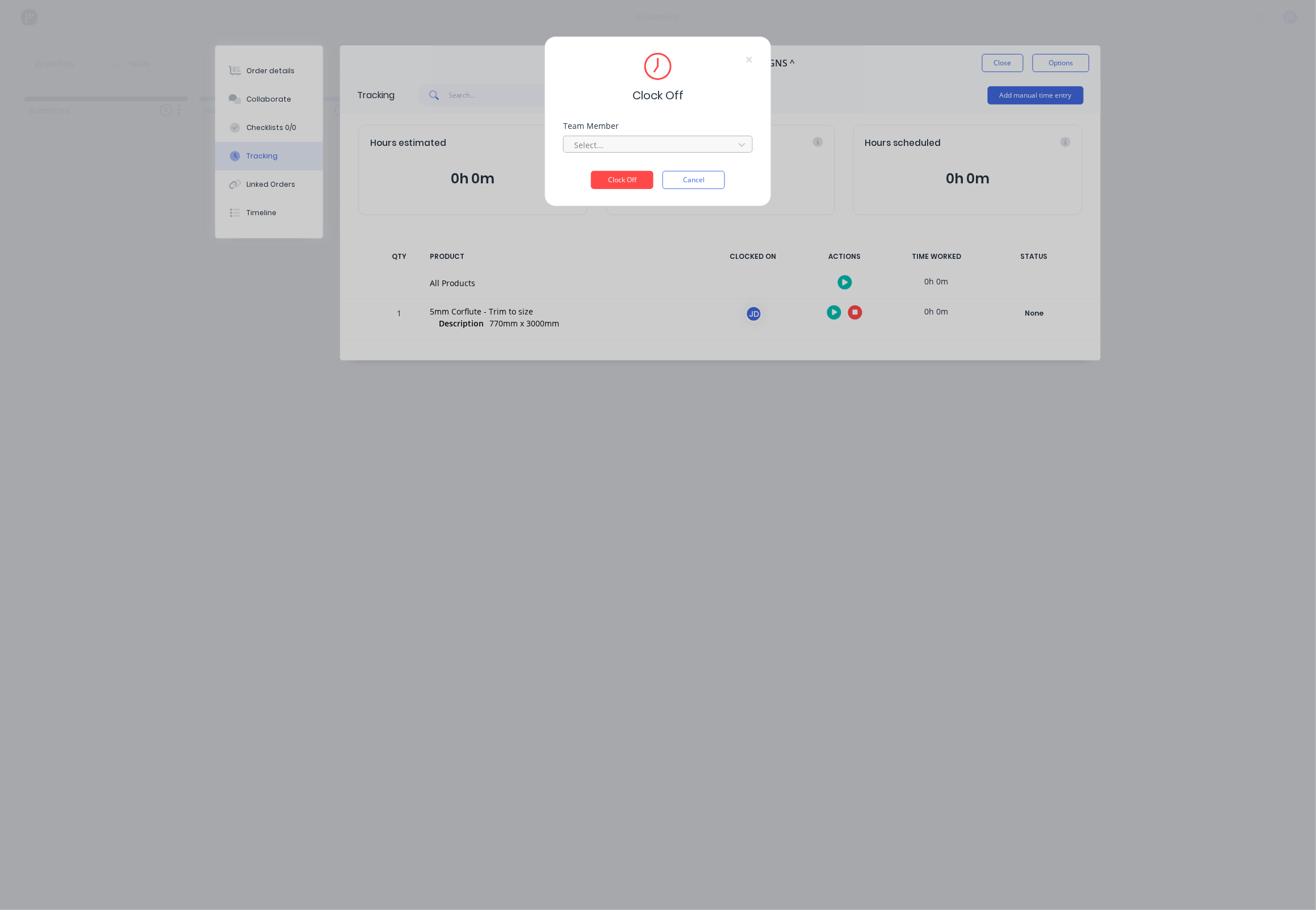
click at [611, 152] on div at bounding box center [651, 144] width 155 height 14
click at [611, 181] on div "[PERSON_NAME]" at bounding box center [658, 174] width 190 height 21
click at [614, 181] on button "Clock Off" at bounding box center [622, 180] width 63 height 18
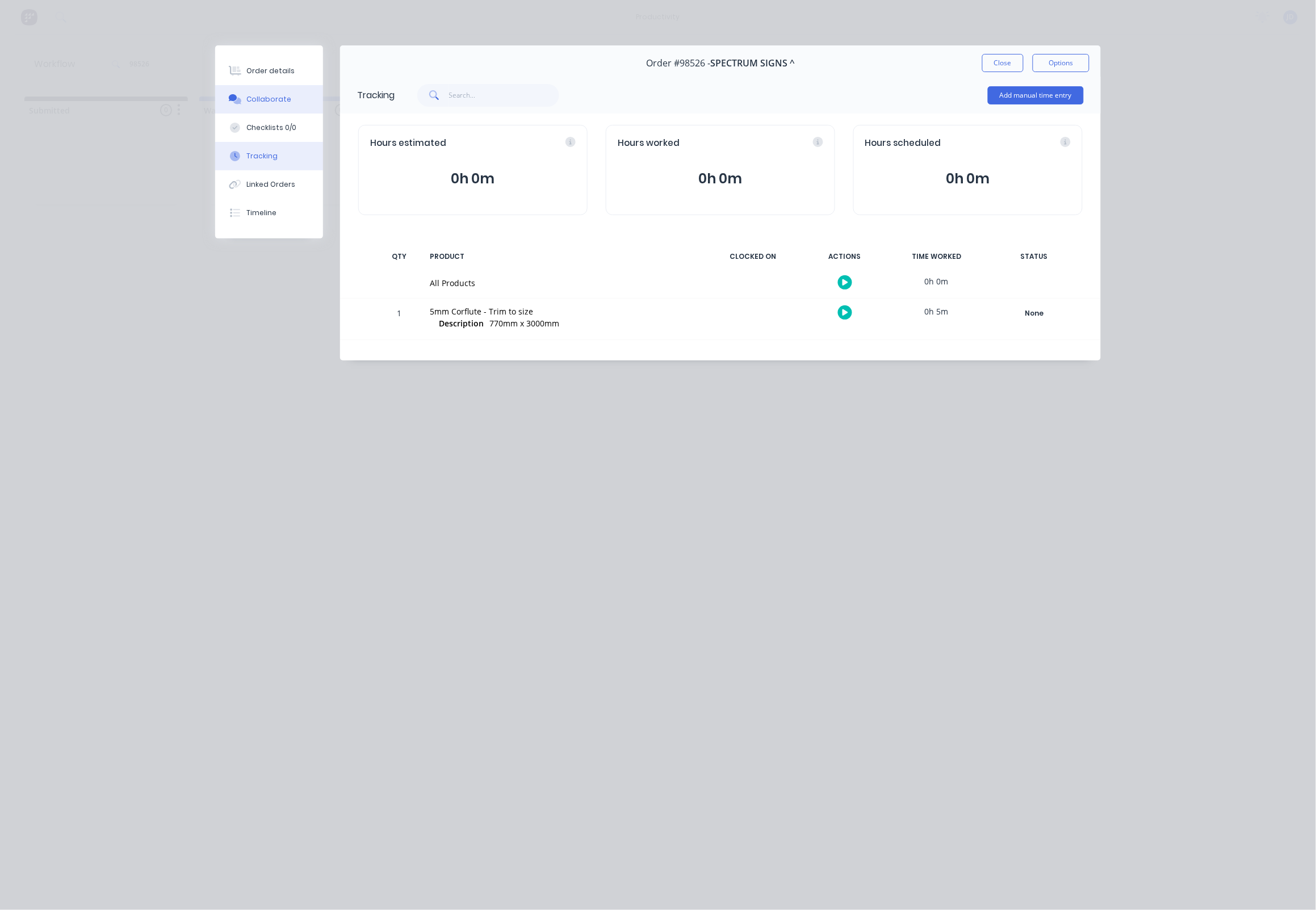
click at [274, 101] on div "Collaborate" at bounding box center [270, 99] width 45 height 10
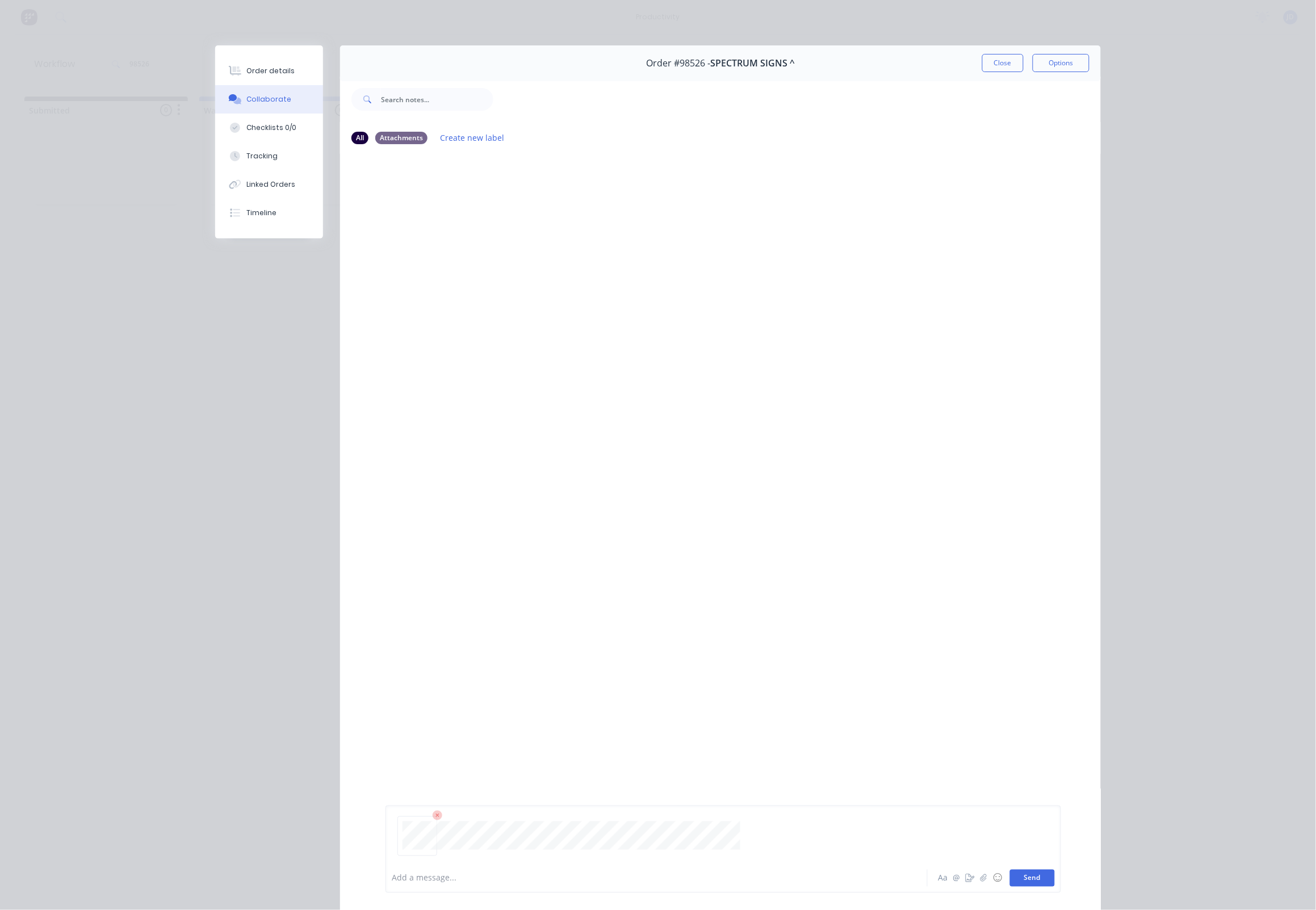
click at [1038, 874] on button "Send" at bounding box center [1033, 878] width 45 height 17
drag, startPoint x: 1003, startPoint y: 64, endPoint x: 953, endPoint y: 71, distance: 50.5
click at [1003, 64] on button "Close" at bounding box center [1003, 63] width 41 height 18
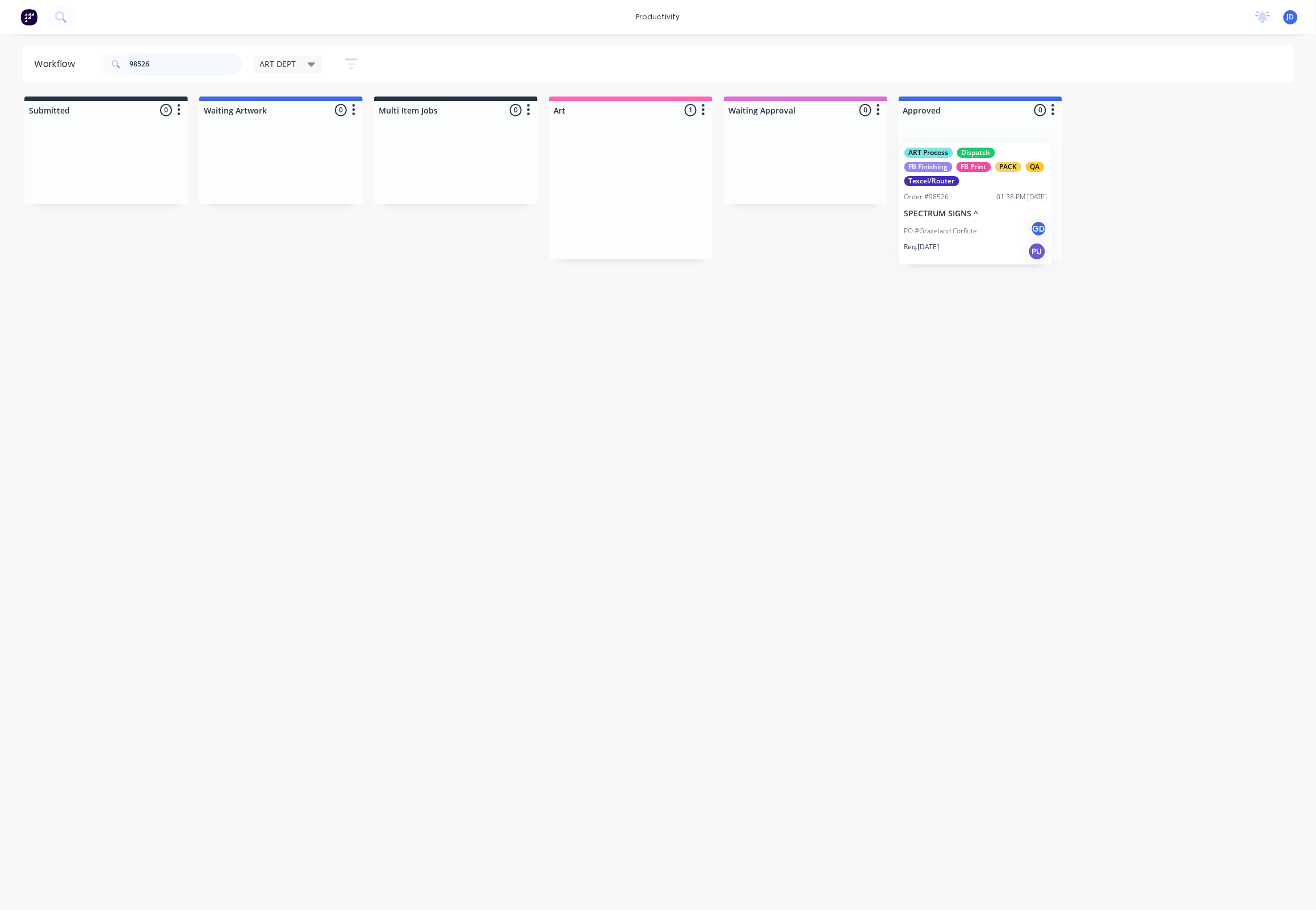
drag, startPoint x: 647, startPoint y: 173, endPoint x: 1003, endPoint y: 190, distance: 356.4
